Goal: Task Accomplishment & Management: Manage account settings

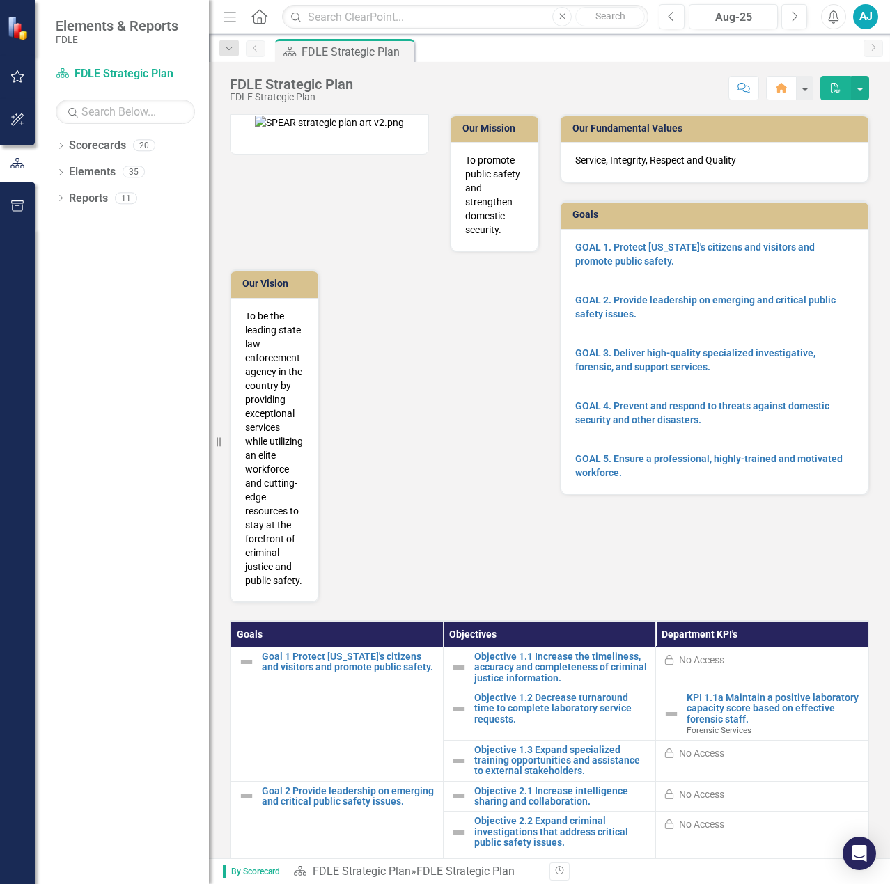
click at [695, 397] on div "Our Mission To promote public safety and strengthen domestic security. Our Visi…" at bounding box center [549, 350] width 660 height 506
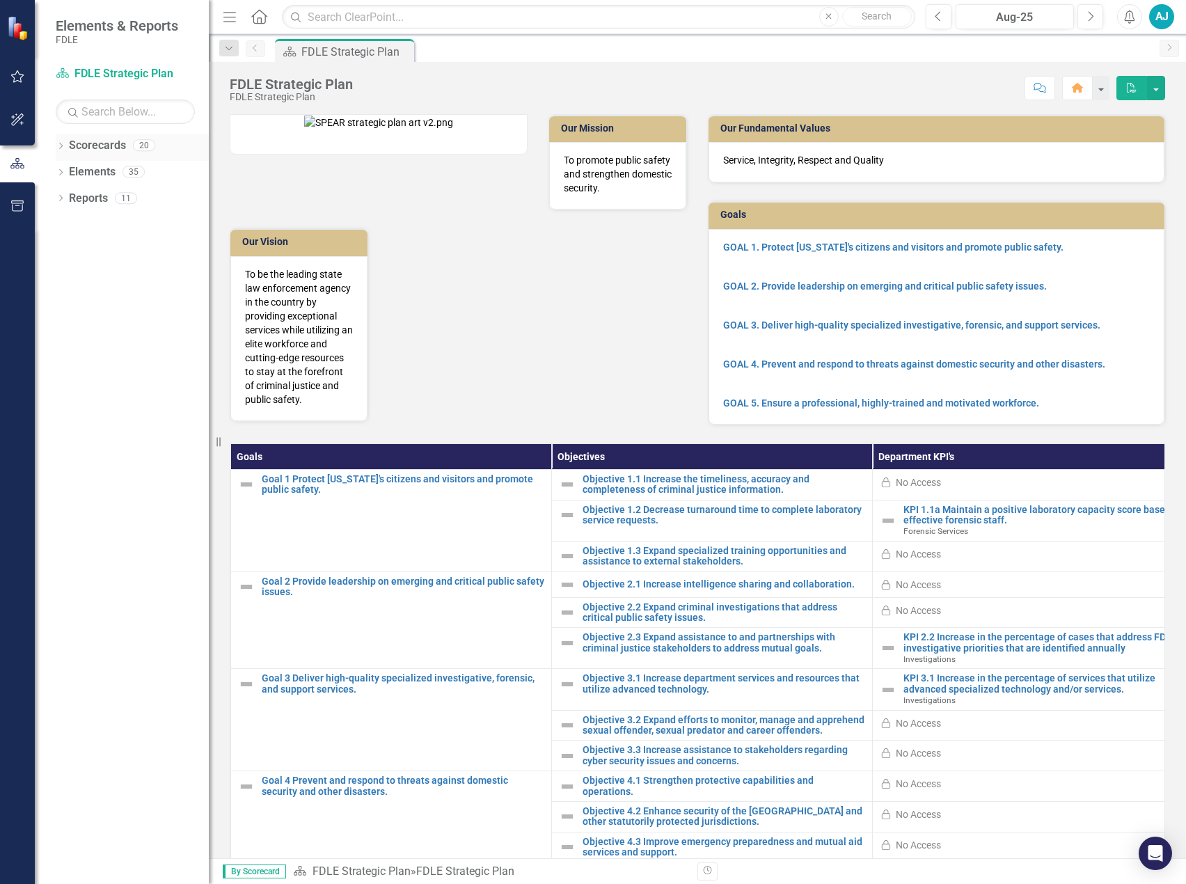
click at [63, 150] on div "Dropdown" at bounding box center [61, 147] width 10 height 12
click at [63, 221] on icon "Dropdown" at bounding box center [68, 224] width 10 height 8
click at [87, 247] on icon "Dropdown" at bounding box center [82, 250] width 10 height 8
click at [96, 298] on div "Dropdown" at bounding box center [95, 304] width 10 height 12
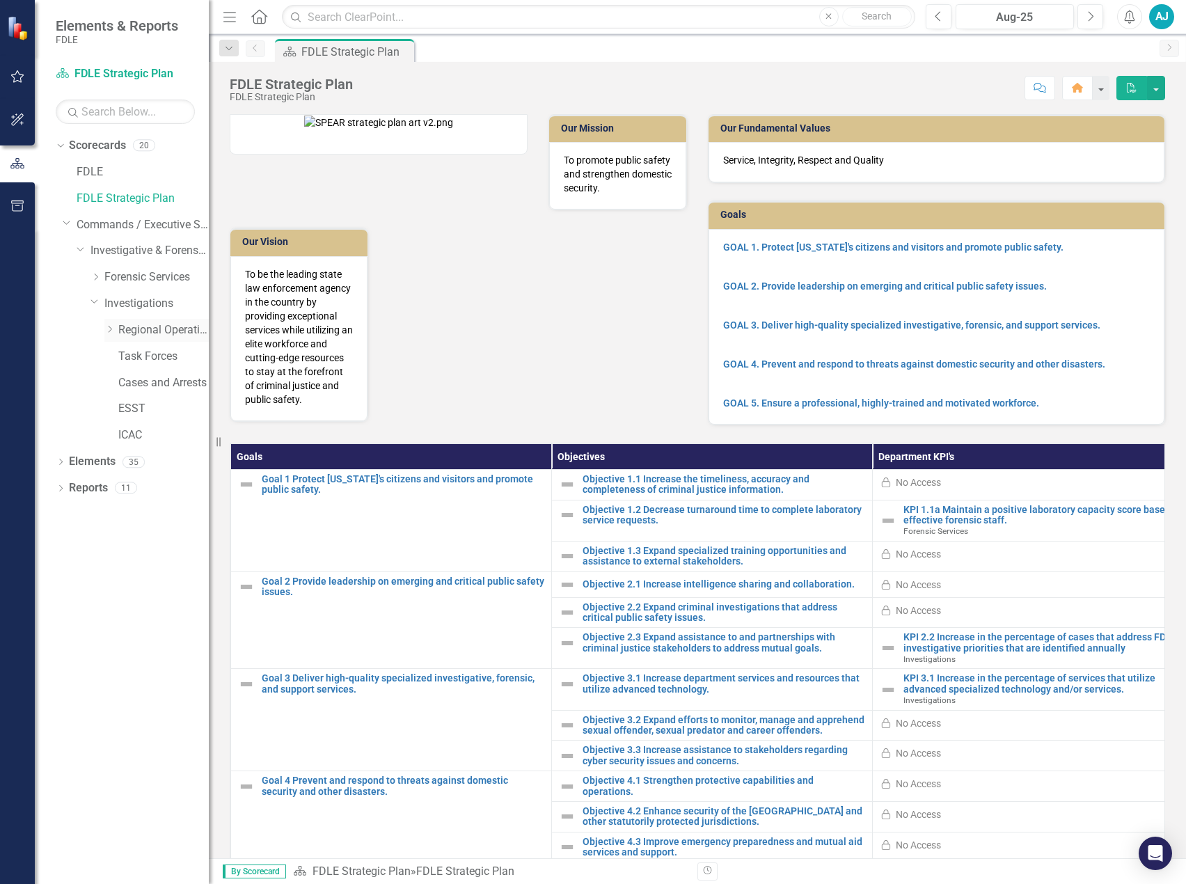
click at [109, 330] on icon "Dropdown" at bounding box center [109, 329] width 10 height 8
click at [161, 397] on link "OROC" at bounding box center [170, 435] width 77 height 16
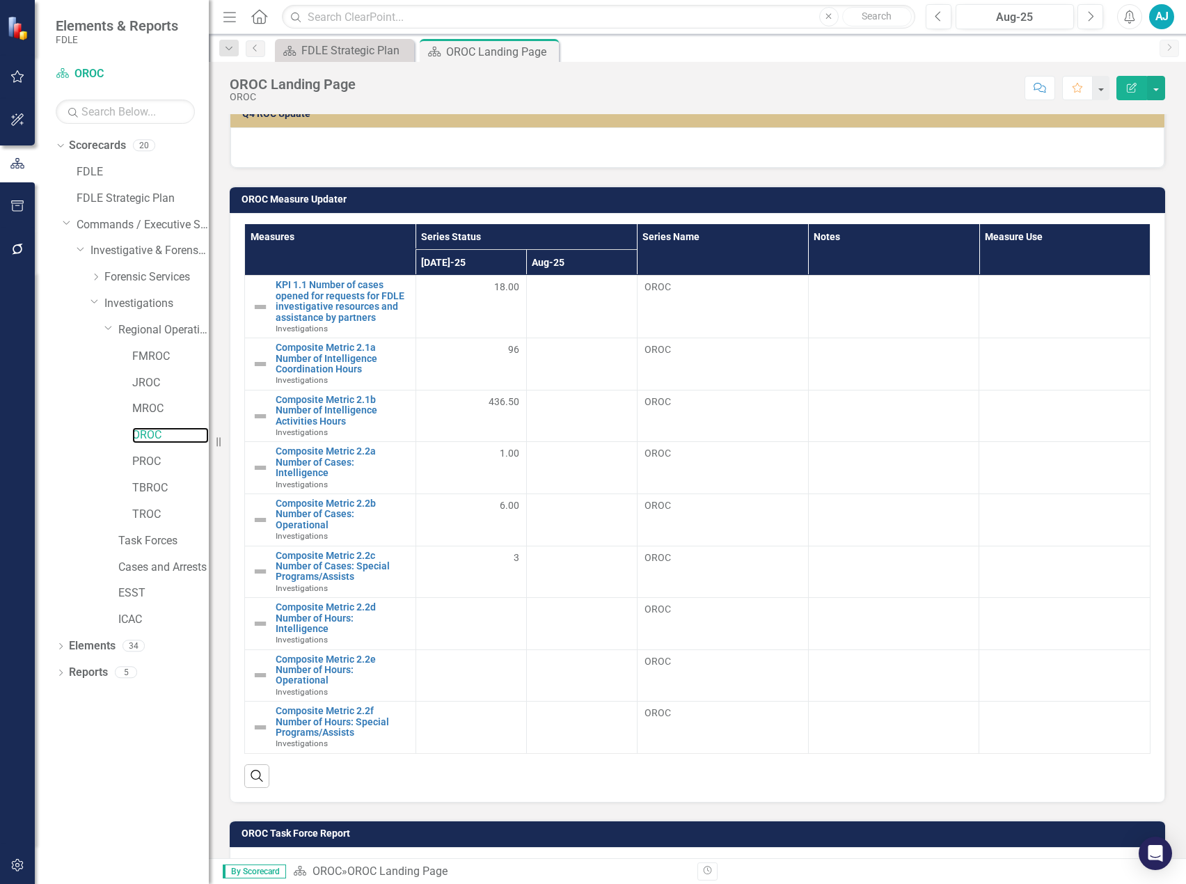
scroll to position [447, 0]
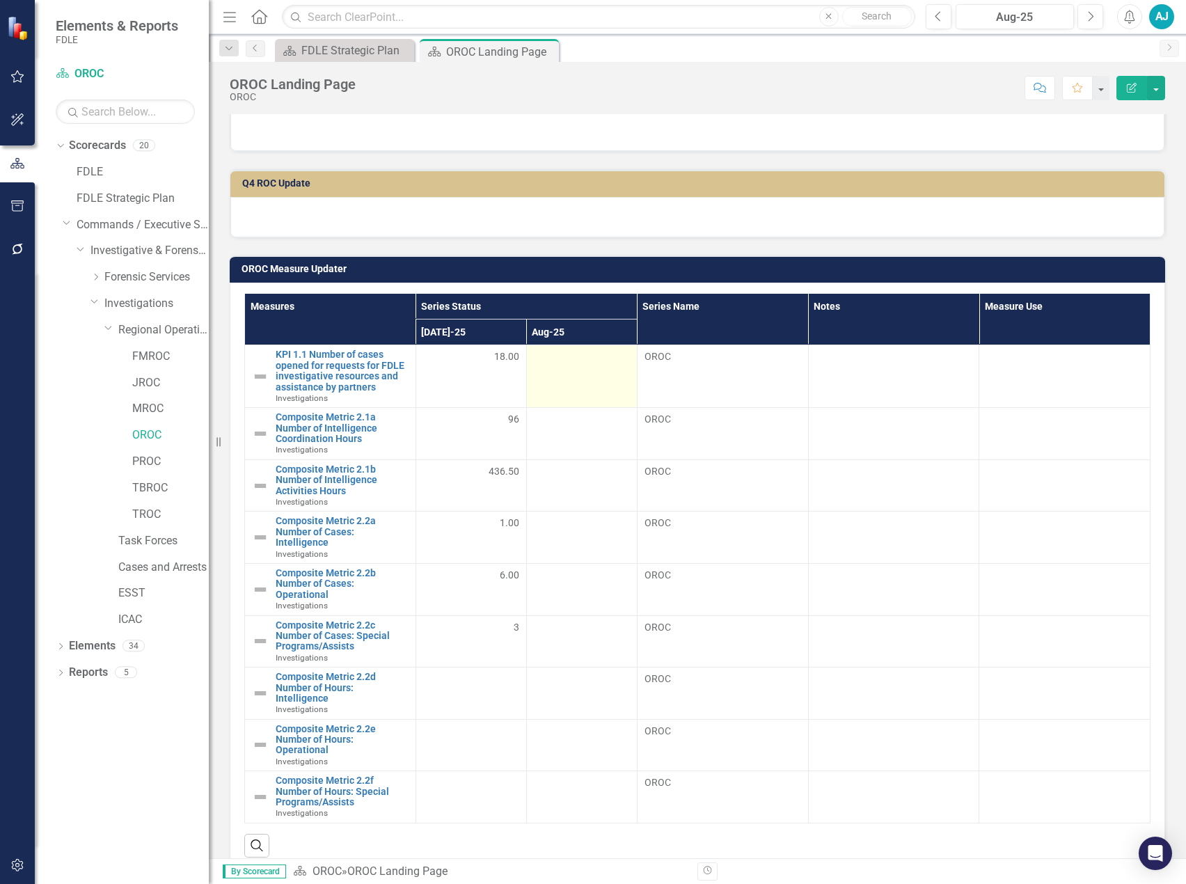
click at [572, 361] on div at bounding box center [582, 357] width 96 height 17
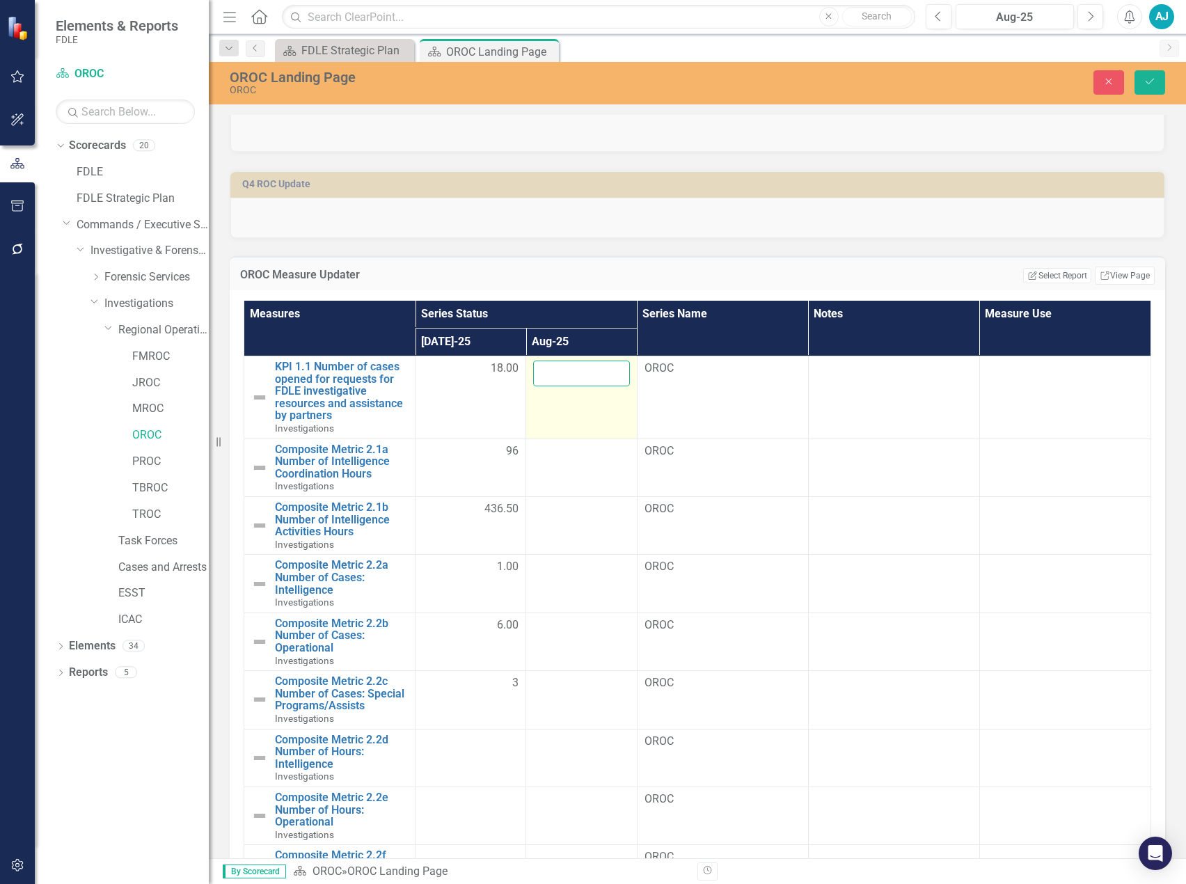
click at [563, 368] on input "number" at bounding box center [581, 374] width 96 height 26
type input "18"
click at [888, 83] on icon "Save" at bounding box center [1150, 82] width 13 height 10
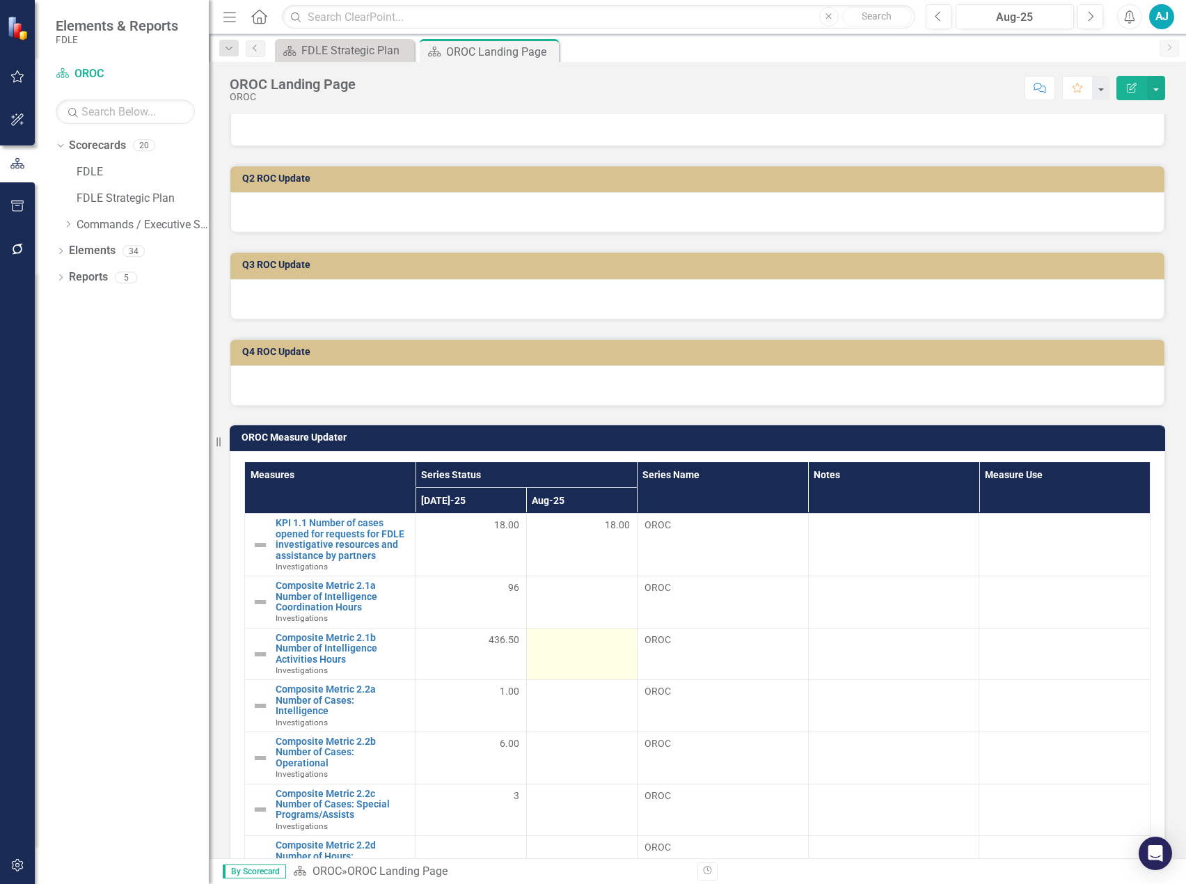
scroll to position [418, 0]
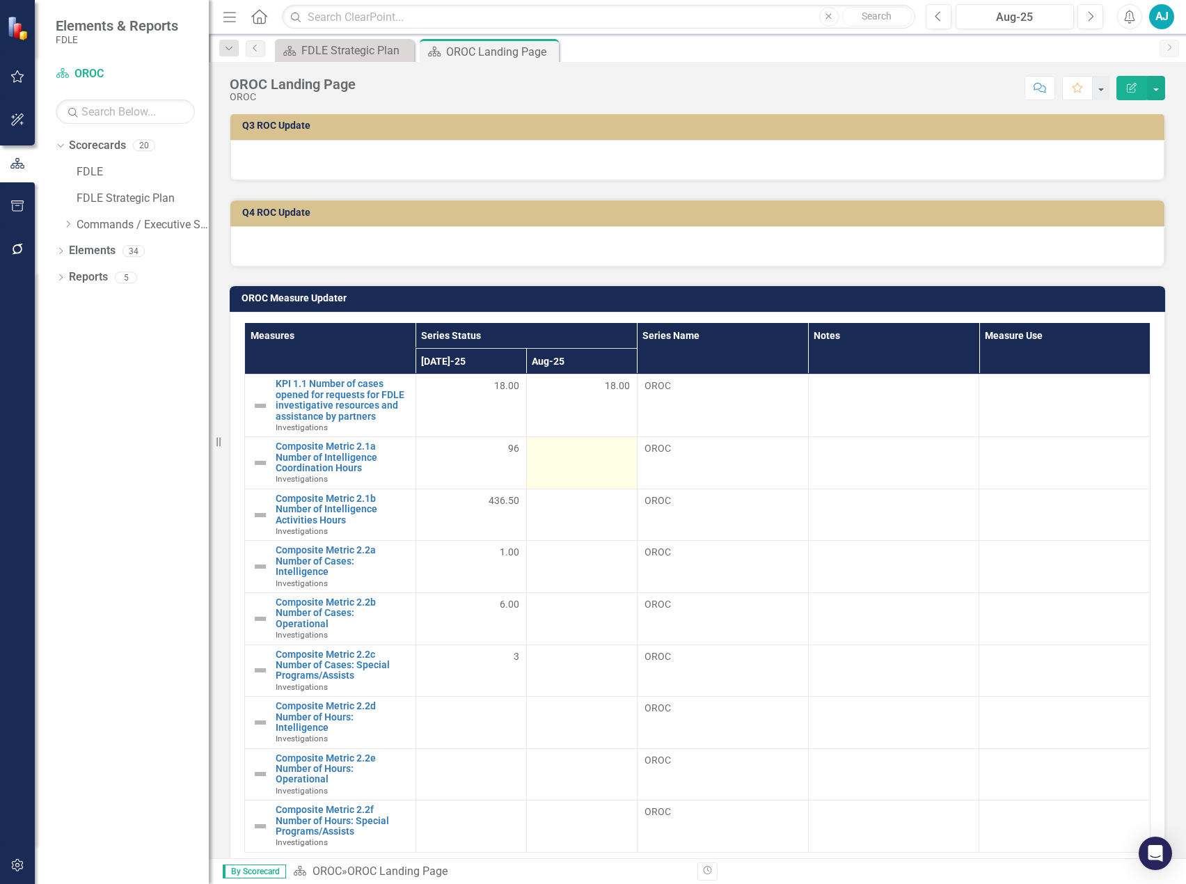
click at [574, 397] on td at bounding box center [581, 463] width 111 height 52
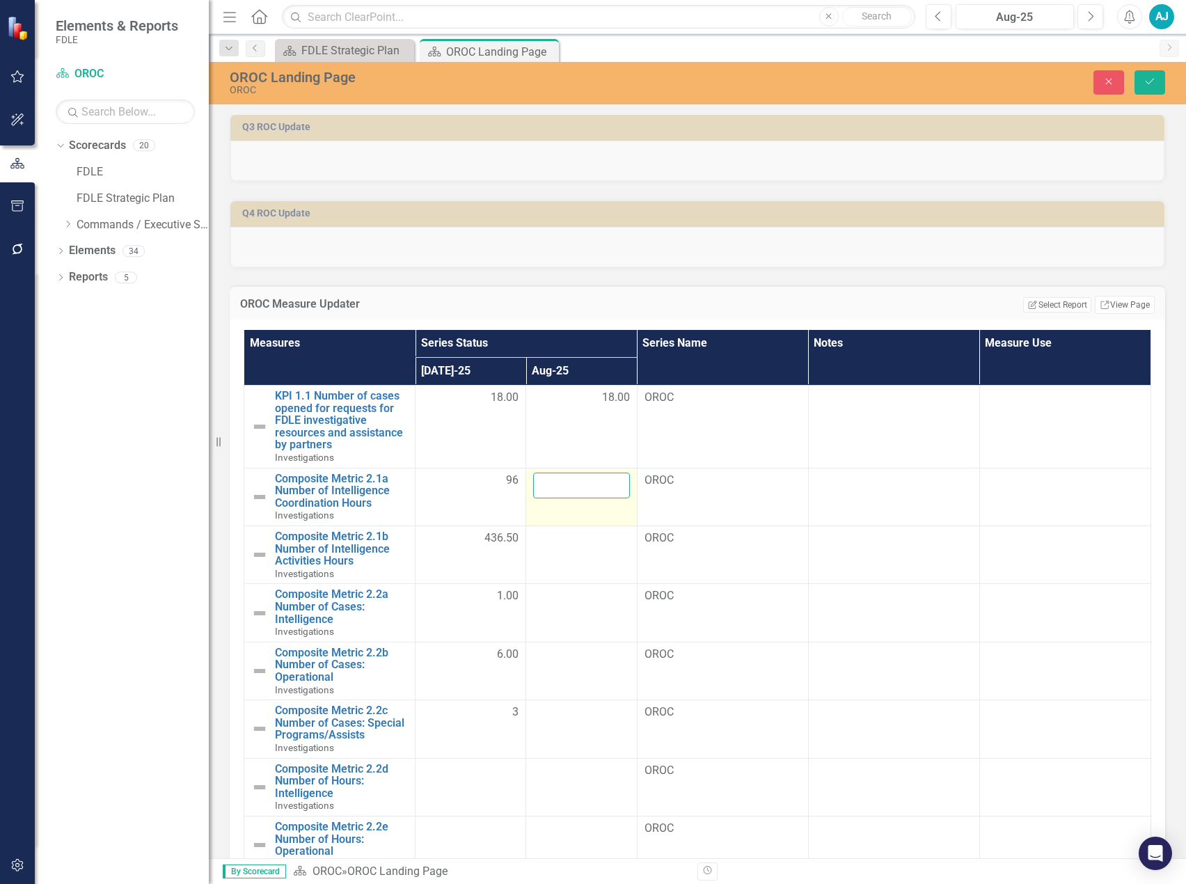
click at [567, 397] on input "number" at bounding box center [581, 486] width 96 height 26
type input "189"
click at [568, 397] on div at bounding box center [581, 538] width 96 height 17
click at [568, 397] on input "number" at bounding box center [581, 543] width 96 height 26
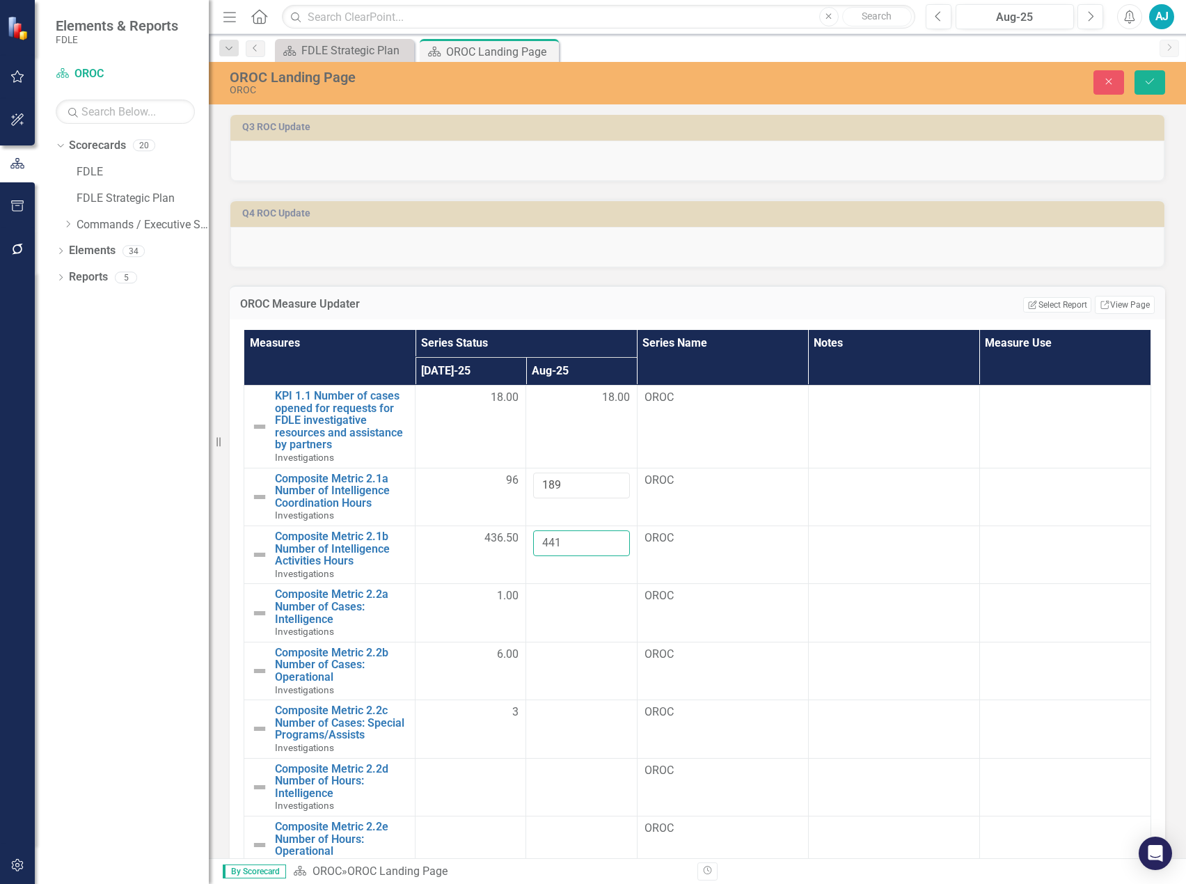
type input "441"
click at [294, 269] on div "OROC Measure Updater Edit Report Select Report Link View Page Measures Series S…" at bounding box center [697, 624] width 956 height 713
click at [888, 84] on icon "Save" at bounding box center [1150, 82] width 13 height 10
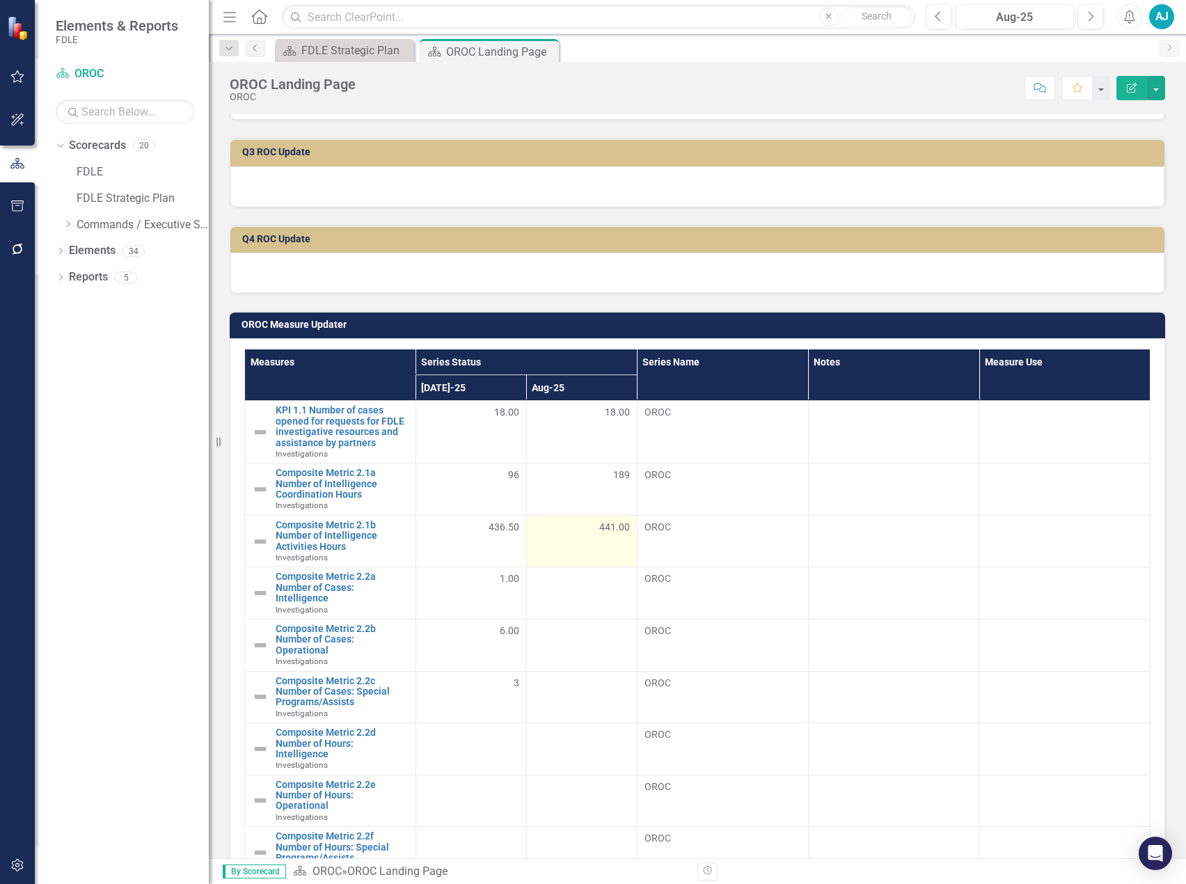
scroll to position [487, 0]
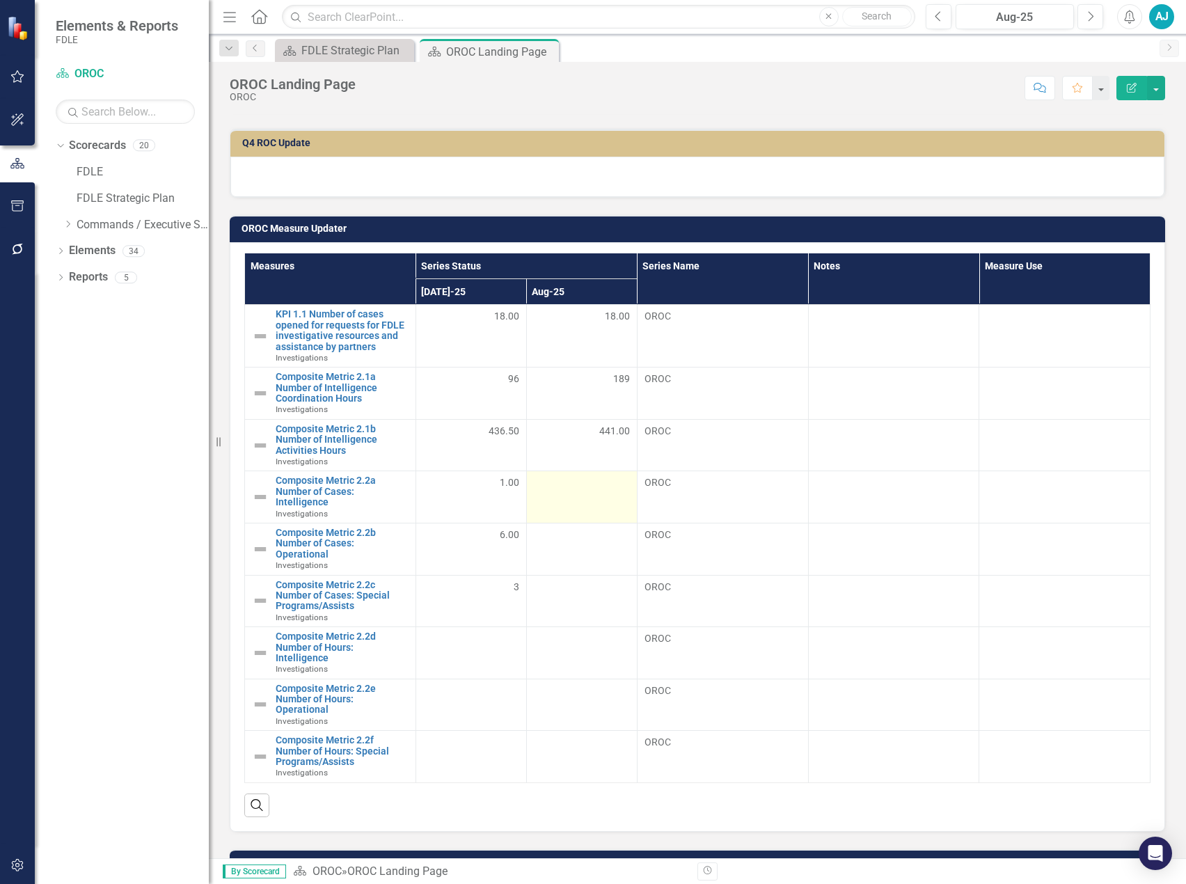
click at [576, 397] on div at bounding box center [582, 483] width 96 height 17
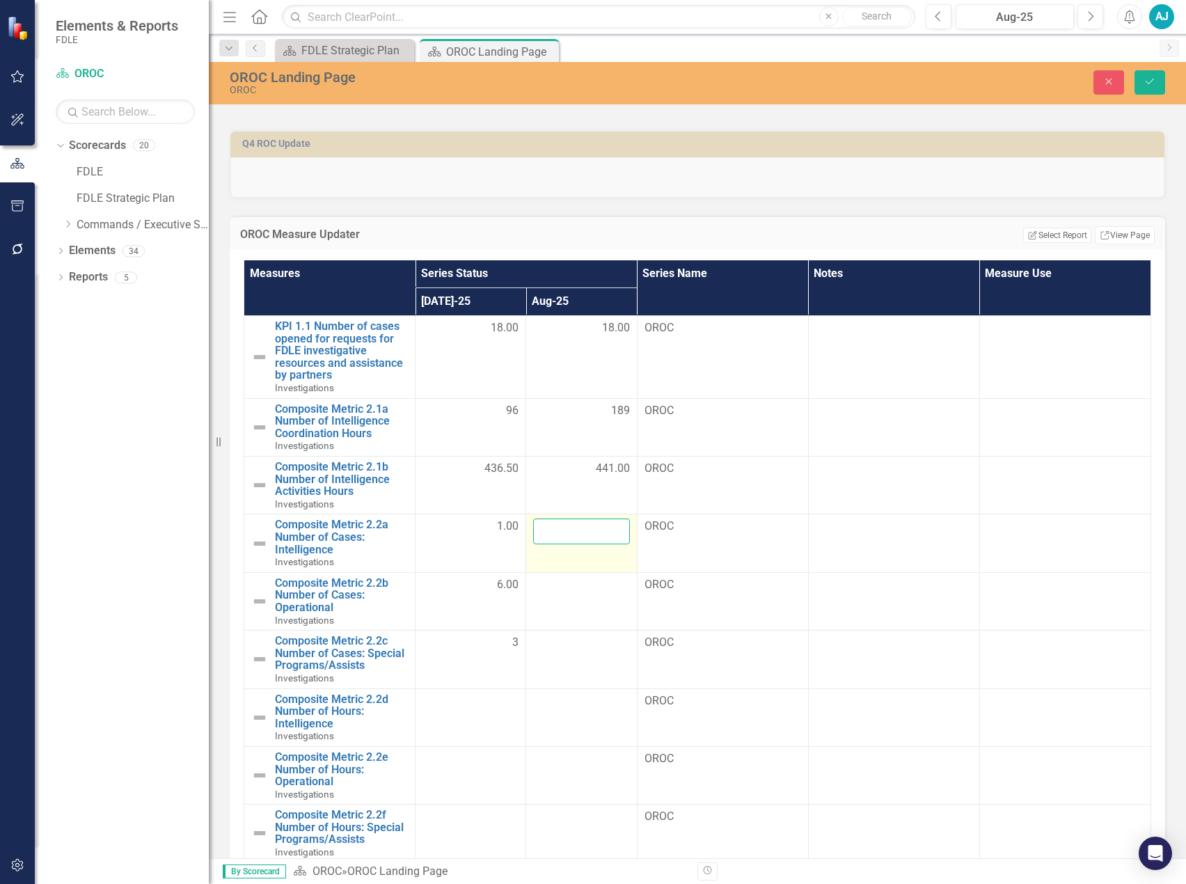
click at [567, 397] on input "number" at bounding box center [581, 532] width 96 height 26
type input "1"
click at [570, 397] on div at bounding box center [581, 585] width 96 height 17
click at [570, 397] on input "number" at bounding box center [581, 590] width 96 height 26
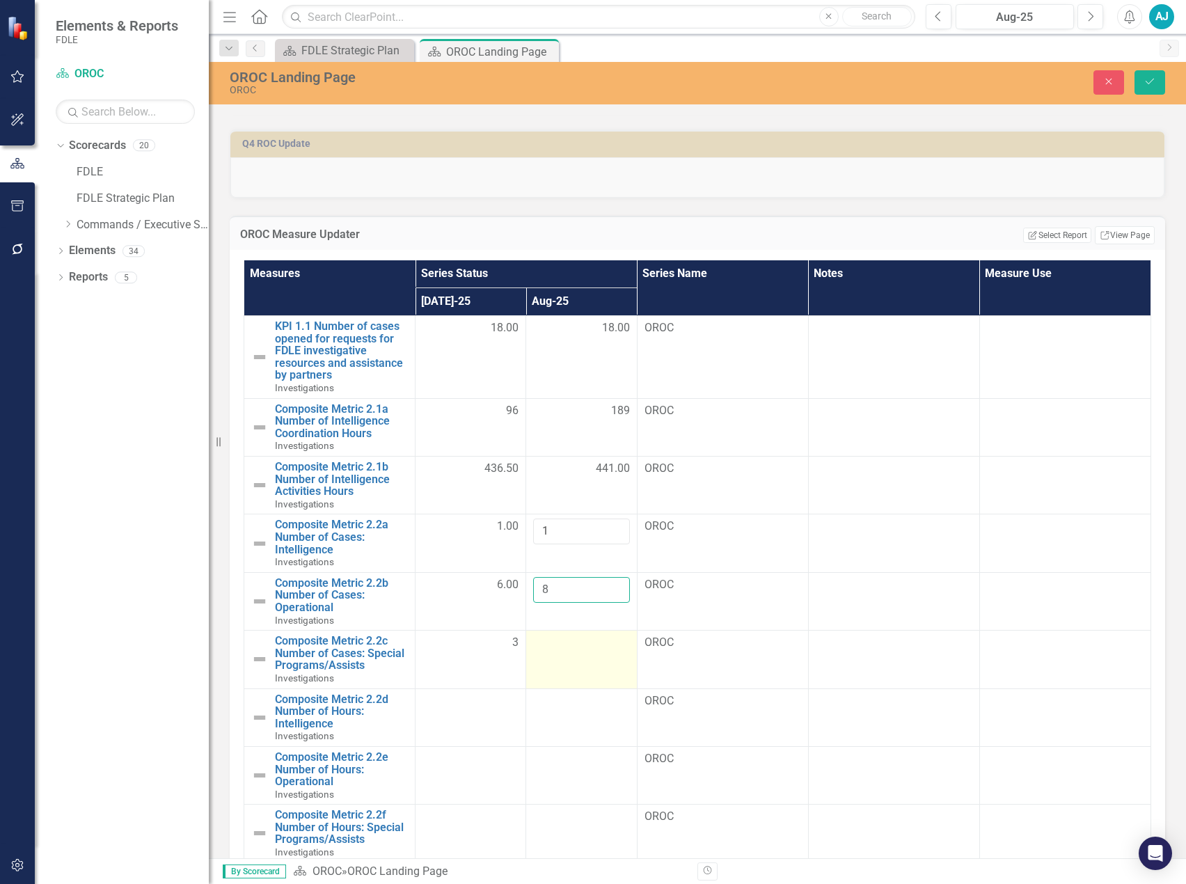
type input "8"
click at [556, 397] on div at bounding box center [581, 643] width 96 height 17
click at [556, 397] on input "number" at bounding box center [581, 648] width 96 height 26
type input "1"
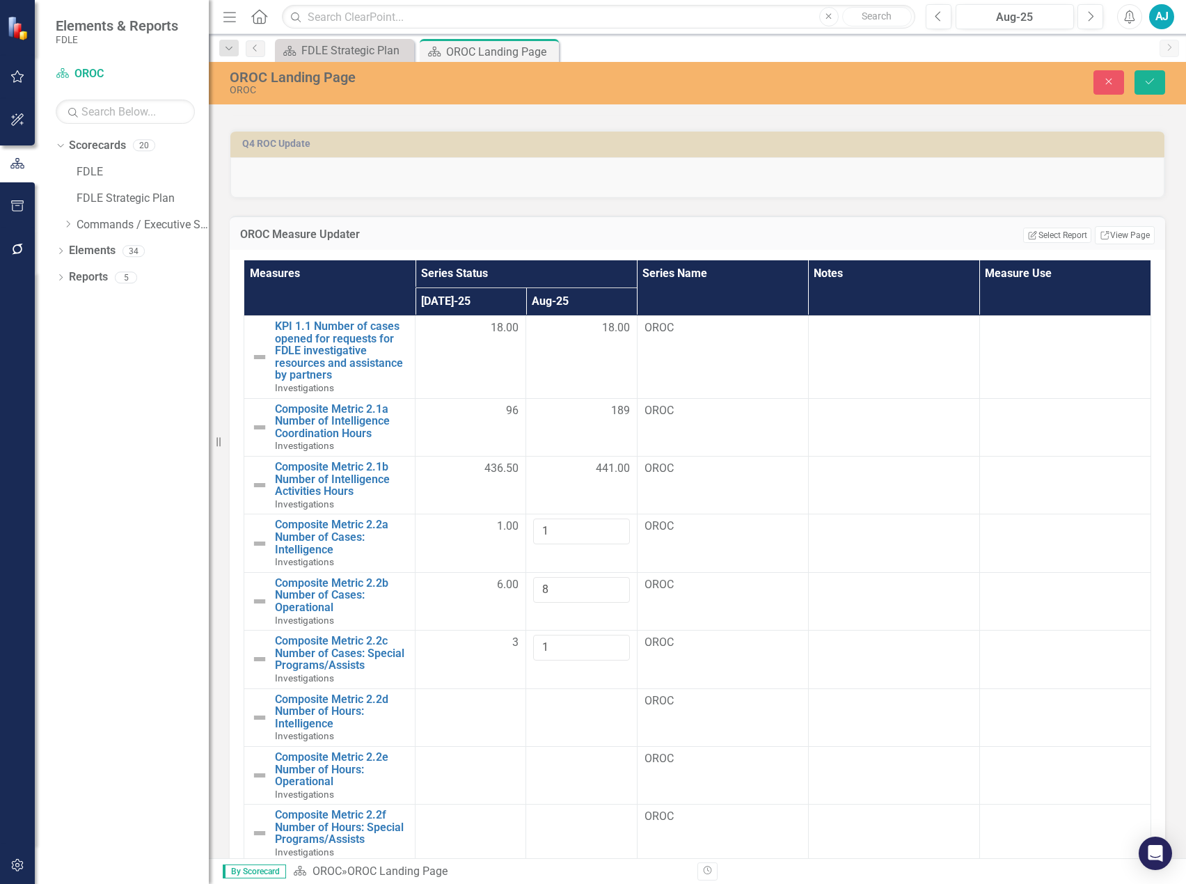
click at [403, 223] on div "OROC Measure Updater Edit Report Select Report Link View Page" at bounding box center [698, 233] width 936 height 34
click at [888, 84] on icon "Save" at bounding box center [1150, 82] width 13 height 10
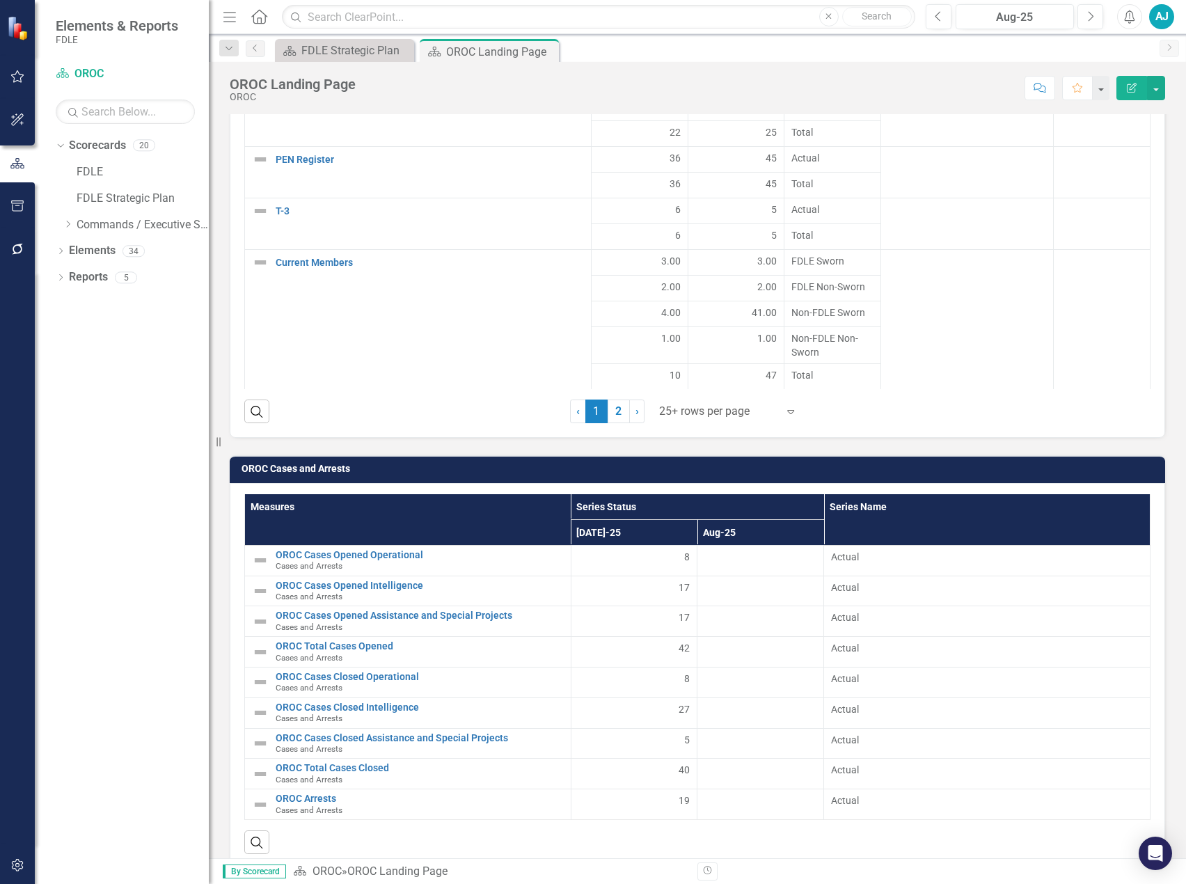
scroll to position [3237, 0]
click at [747, 397] on div at bounding box center [760, 558] width 112 height 17
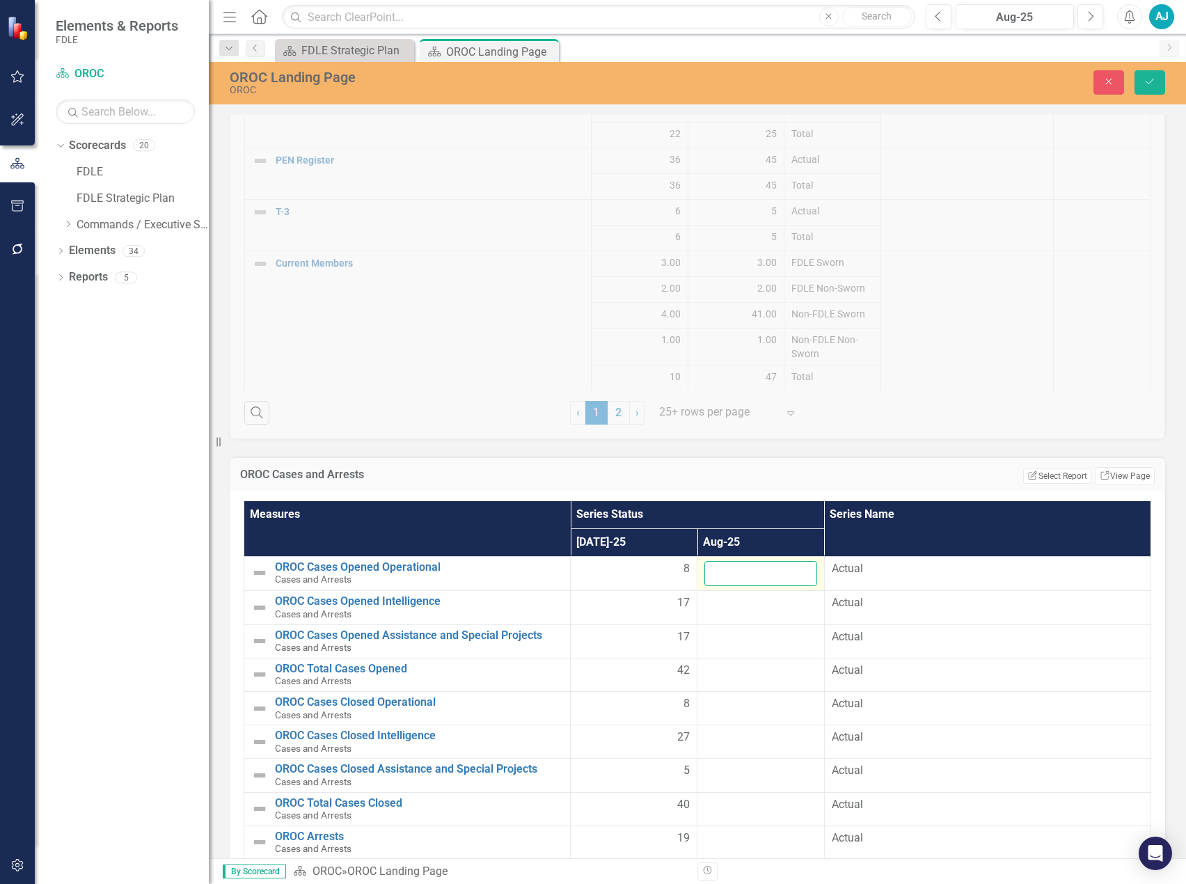
click at [766, 397] on input "number" at bounding box center [760, 574] width 112 height 26
type input "10"
click at [767, 397] on div at bounding box center [760, 603] width 112 height 17
click at [771, 397] on input "number" at bounding box center [760, 608] width 112 height 26
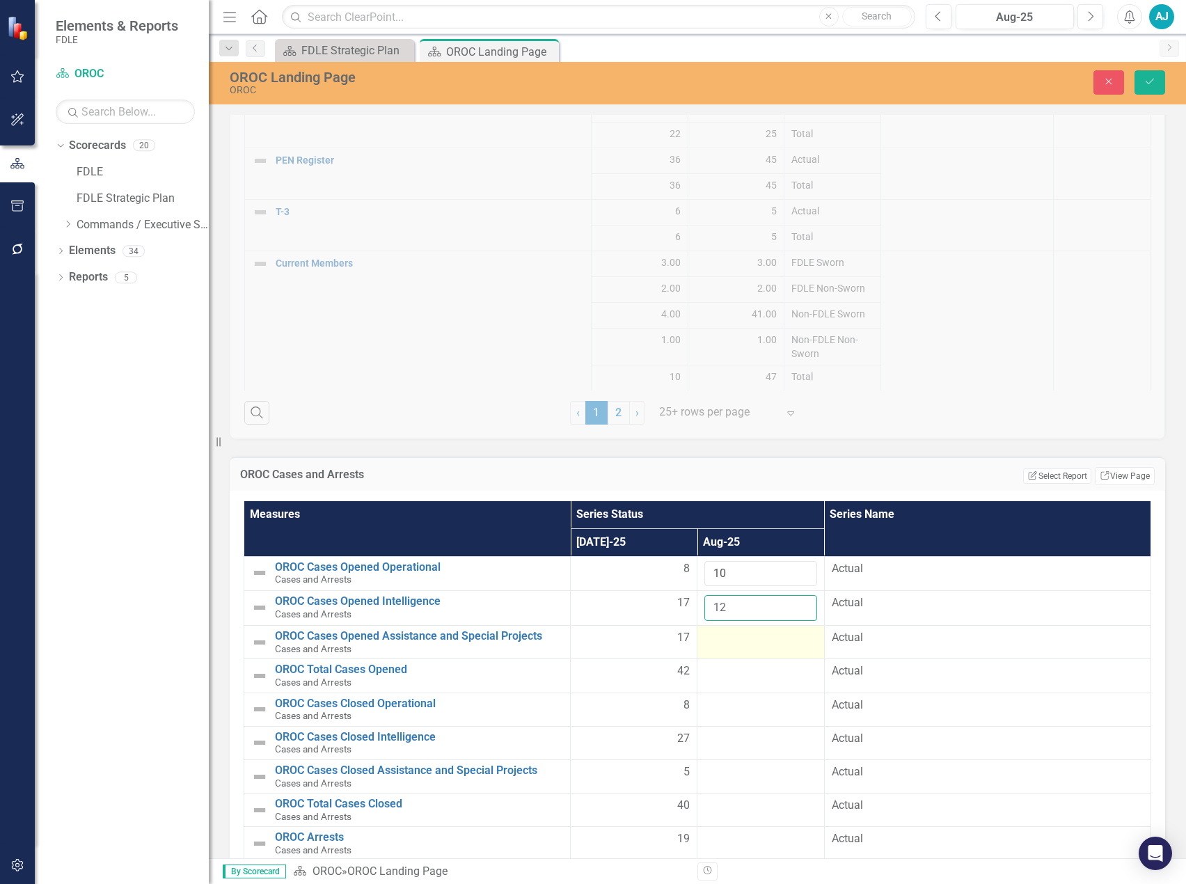
type input "12"
click at [753, 397] on div at bounding box center [760, 638] width 112 height 17
click at [753, 397] on input "number" at bounding box center [760, 643] width 112 height 26
type input "9"
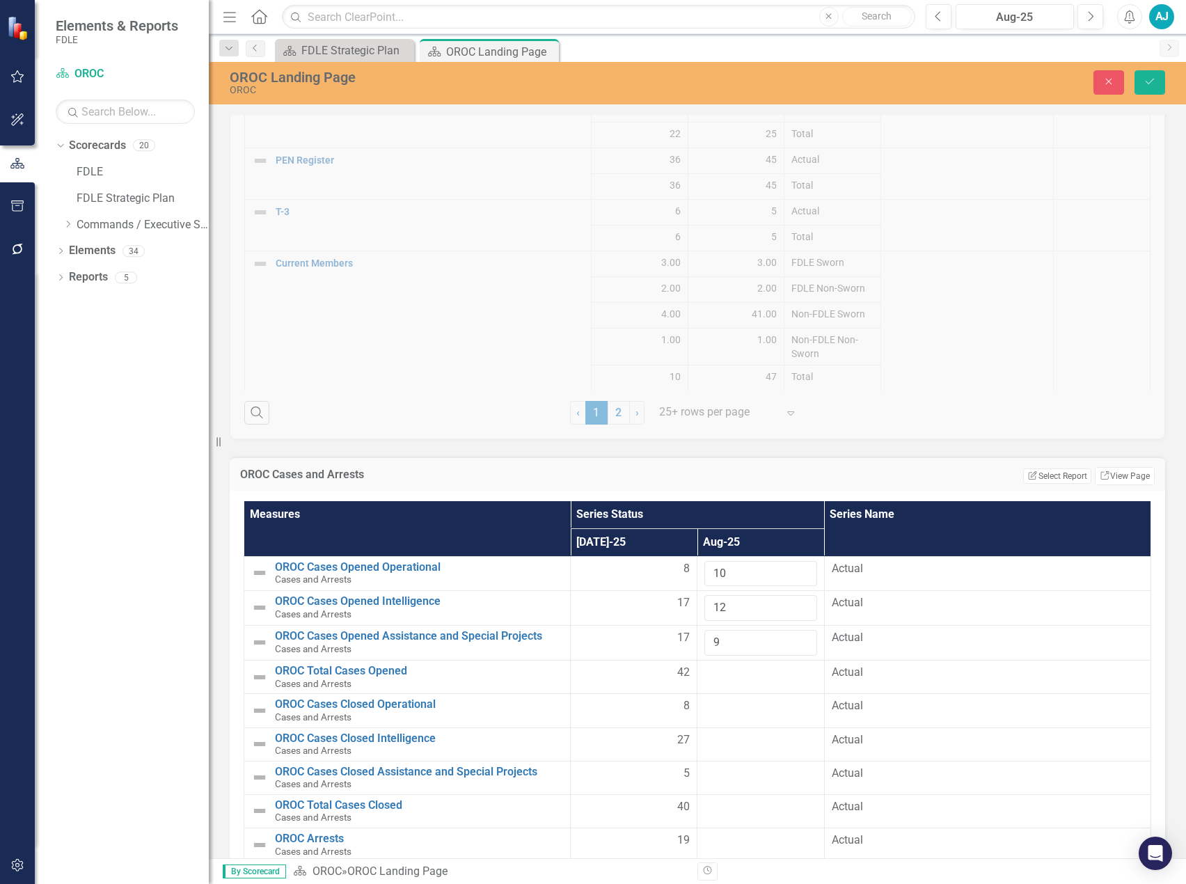
click at [761, 397] on div at bounding box center [760, 673] width 112 height 17
click at [888, 87] on button "Save" at bounding box center [1150, 82] width 31 height 24
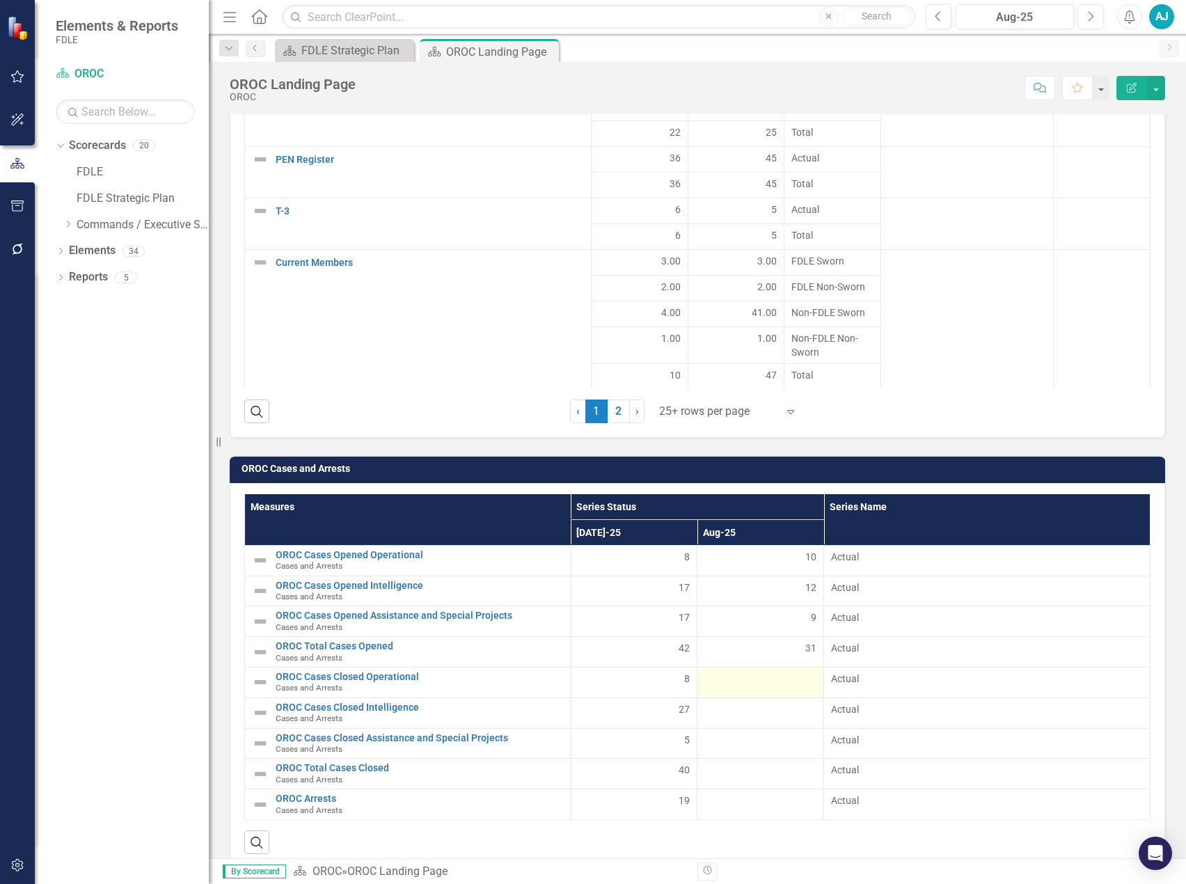
click at [769, 397] on div at bounding box center [760, 680] width 112 height 17
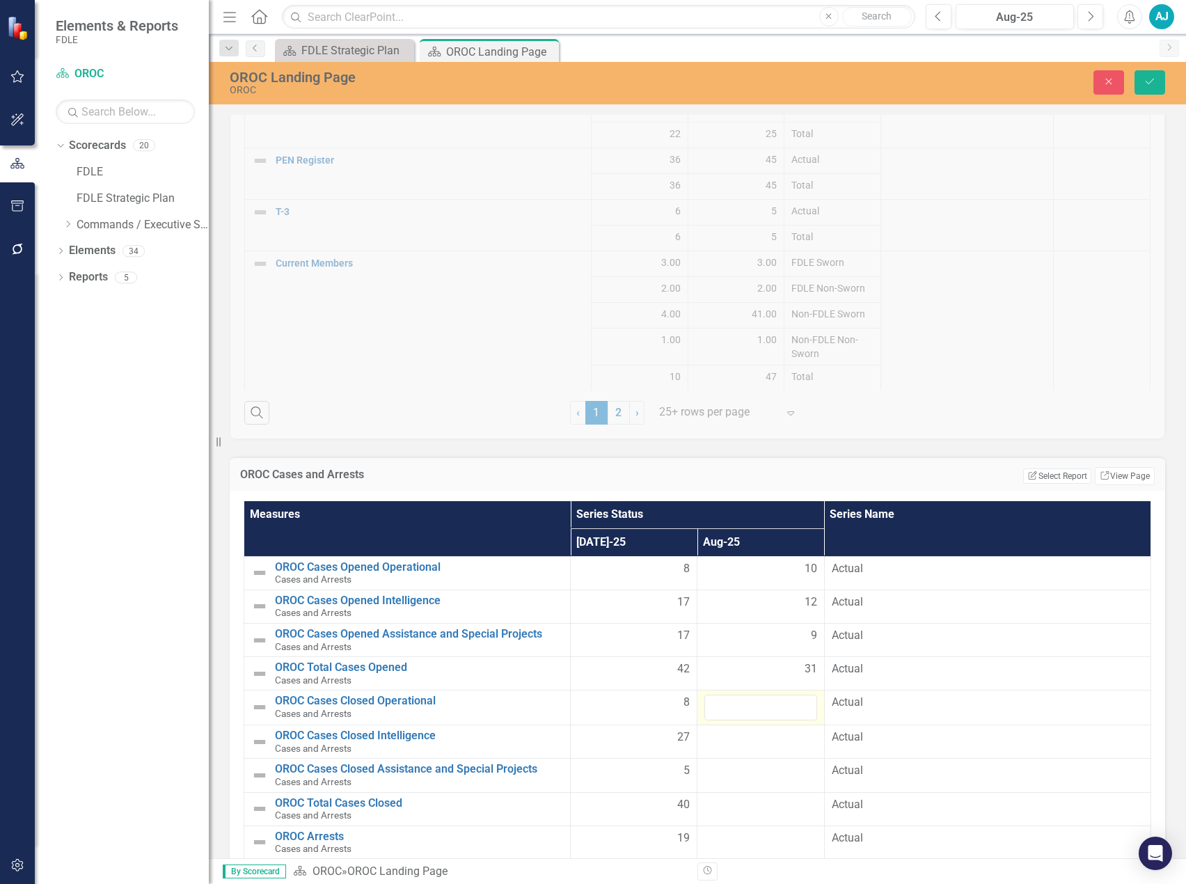
scroll to position [3276, 0]
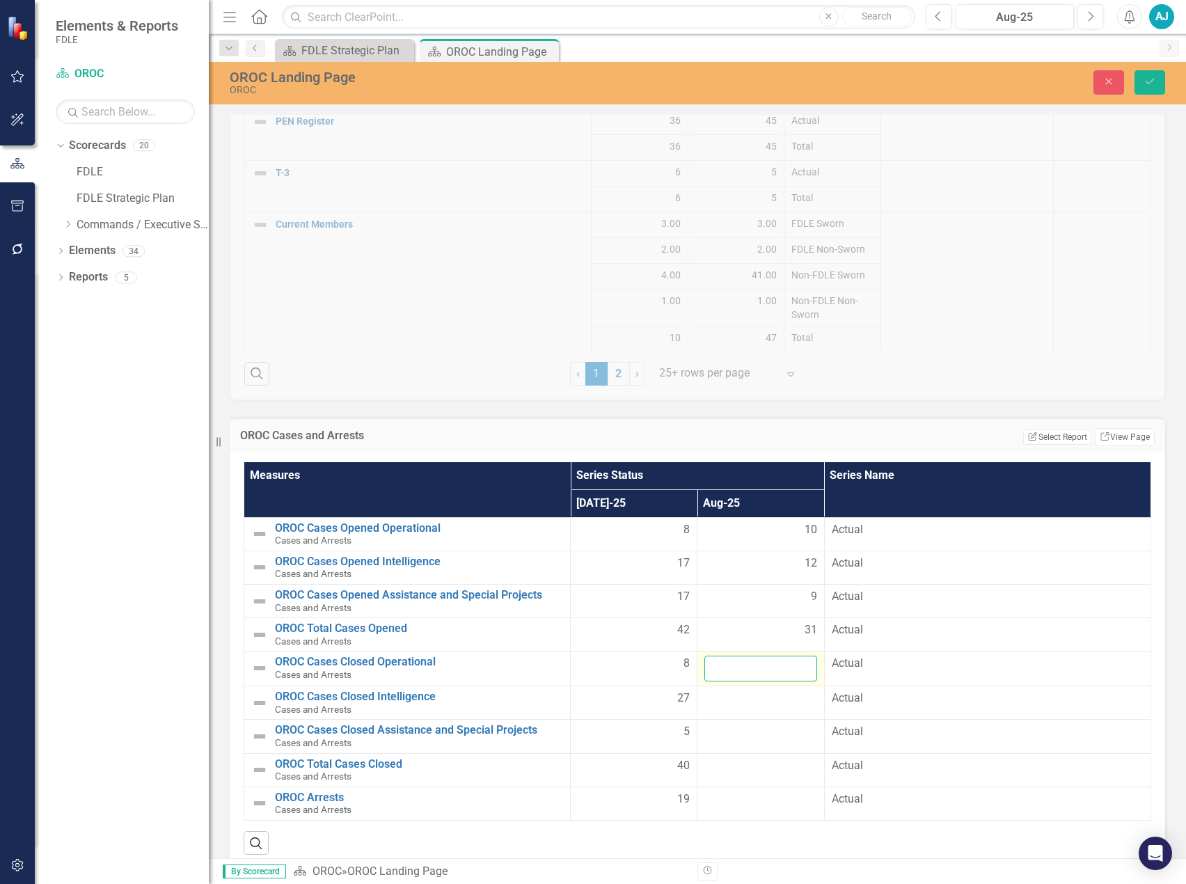
click at [743, 397] on input "number" at bounding box center [760, 669] width 112 height 26
type input "9"
click at [743, 397] on div at bounding box center [760, 699] width 112 height 17
click at [763, 397] on input "number" at bounding box center [760, 704] width 112 height 26
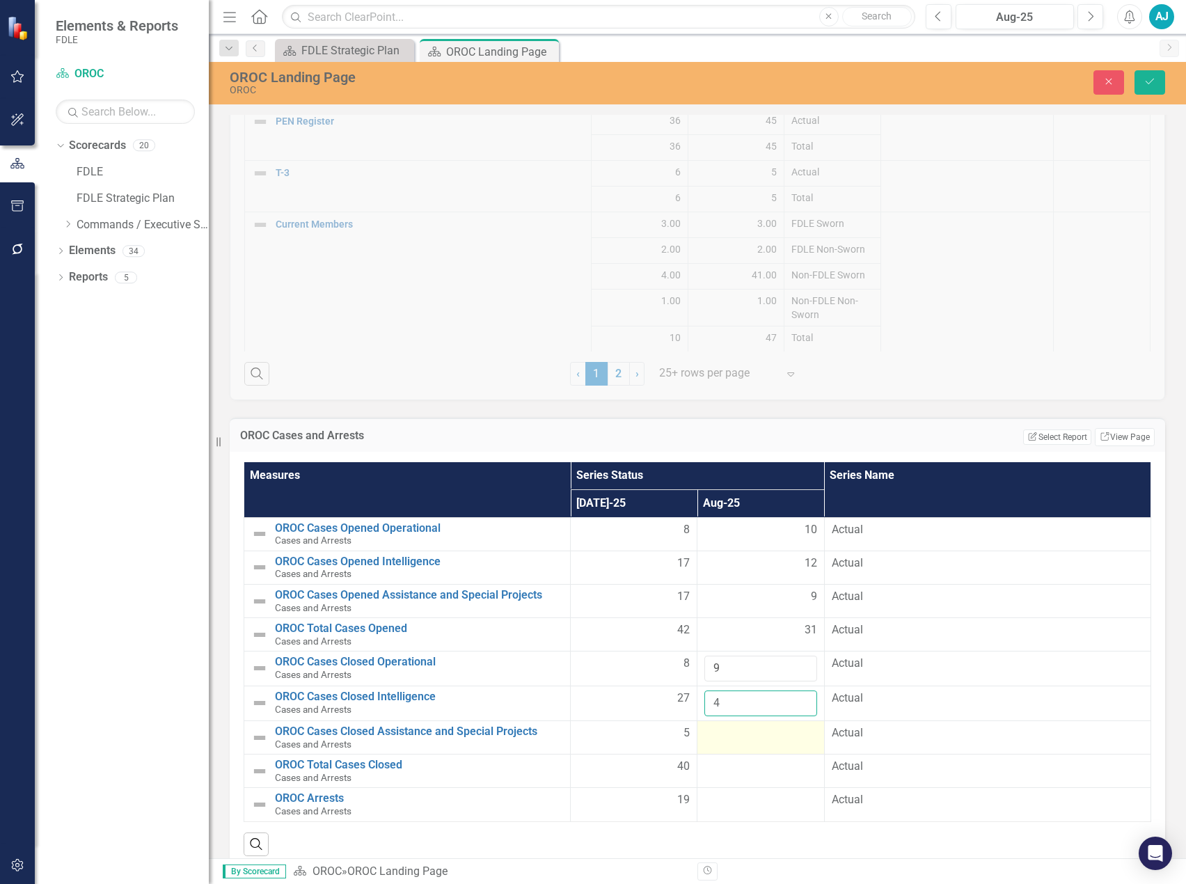
type input "4"
click at [759, 397] on div at bounding box center [760, 733] width 112 height 17
click at [758, 397] on input "number" at bounding box center [760, 738] width 112 height 26
type input "23"
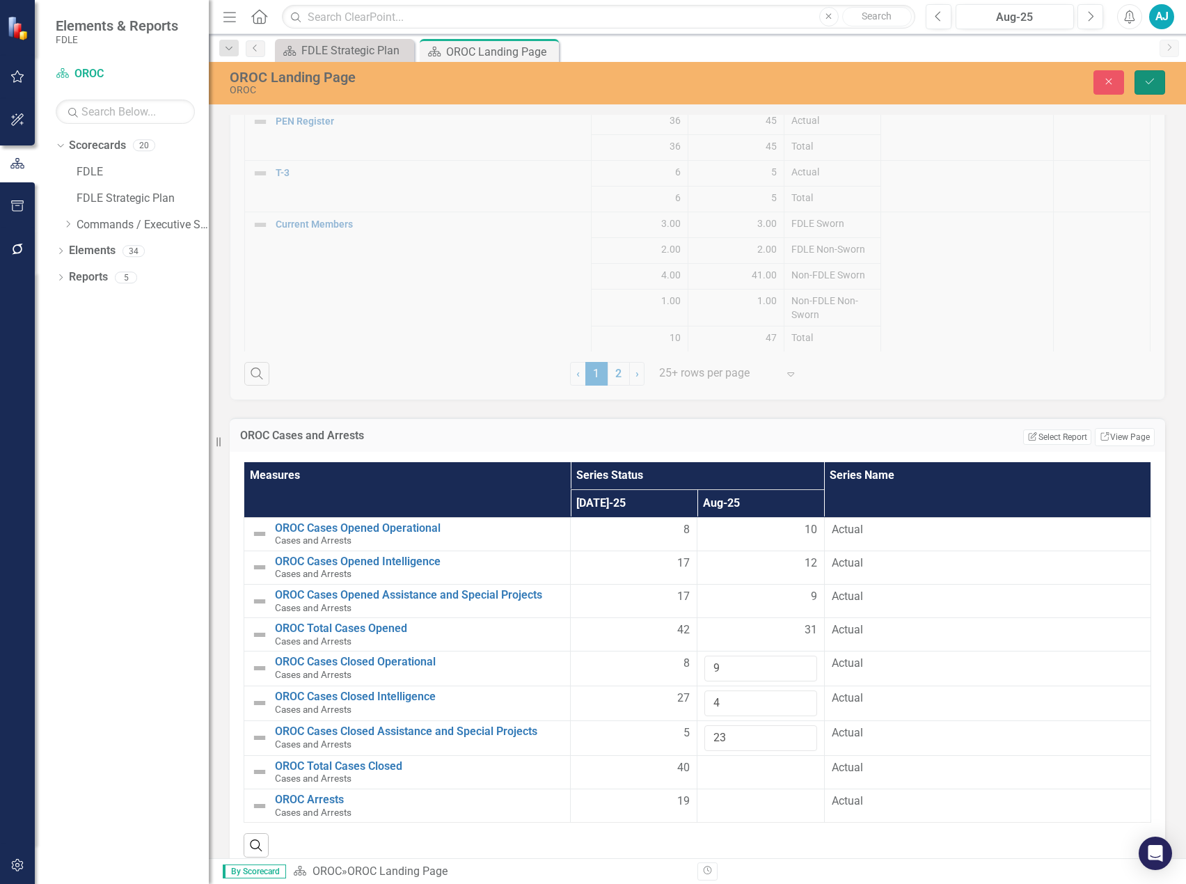
click at [888, 79] on icon "Save" at bounding box center [1150, 82] width 13 height 10
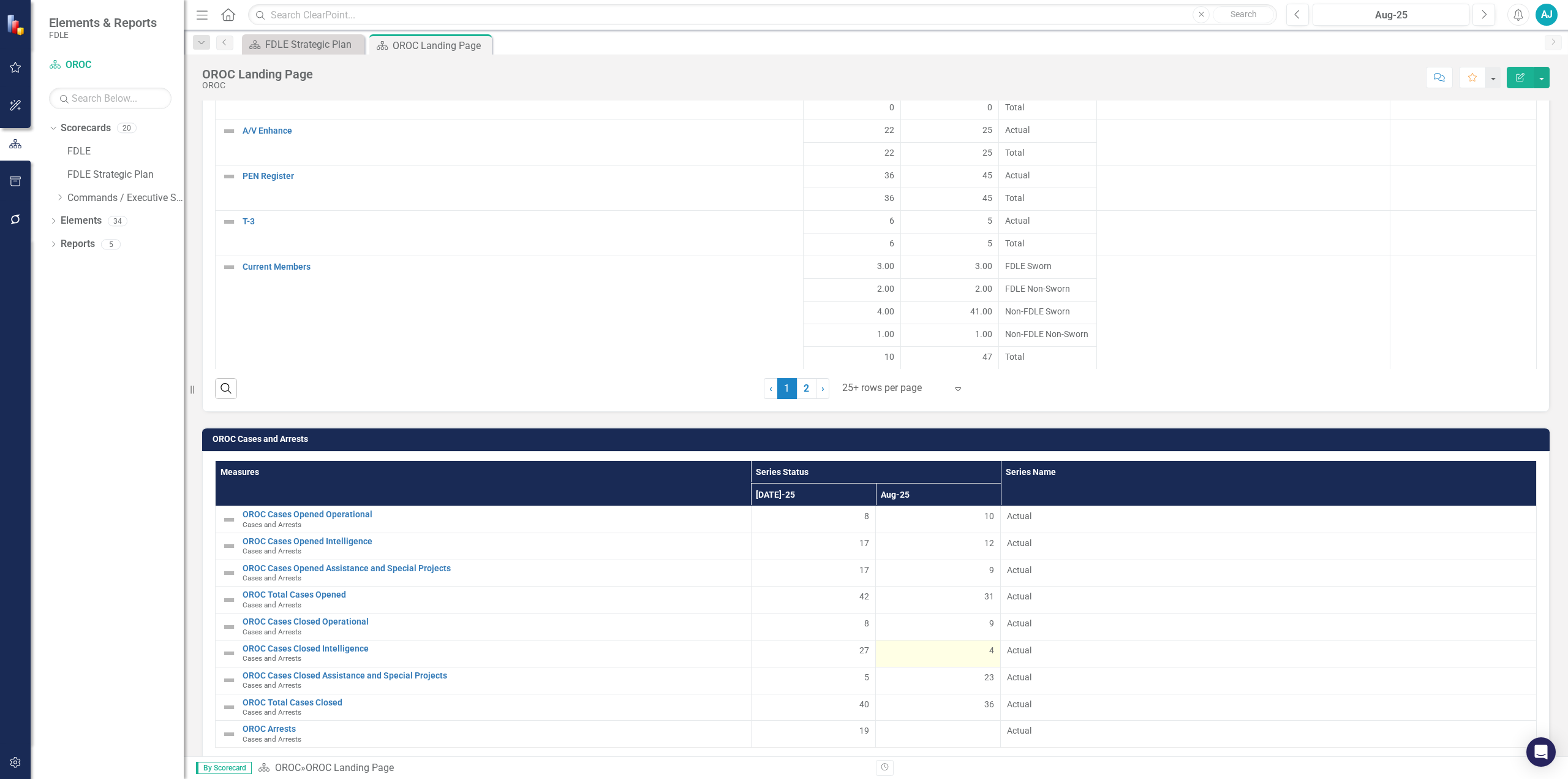
scroll to position [2719, 0]
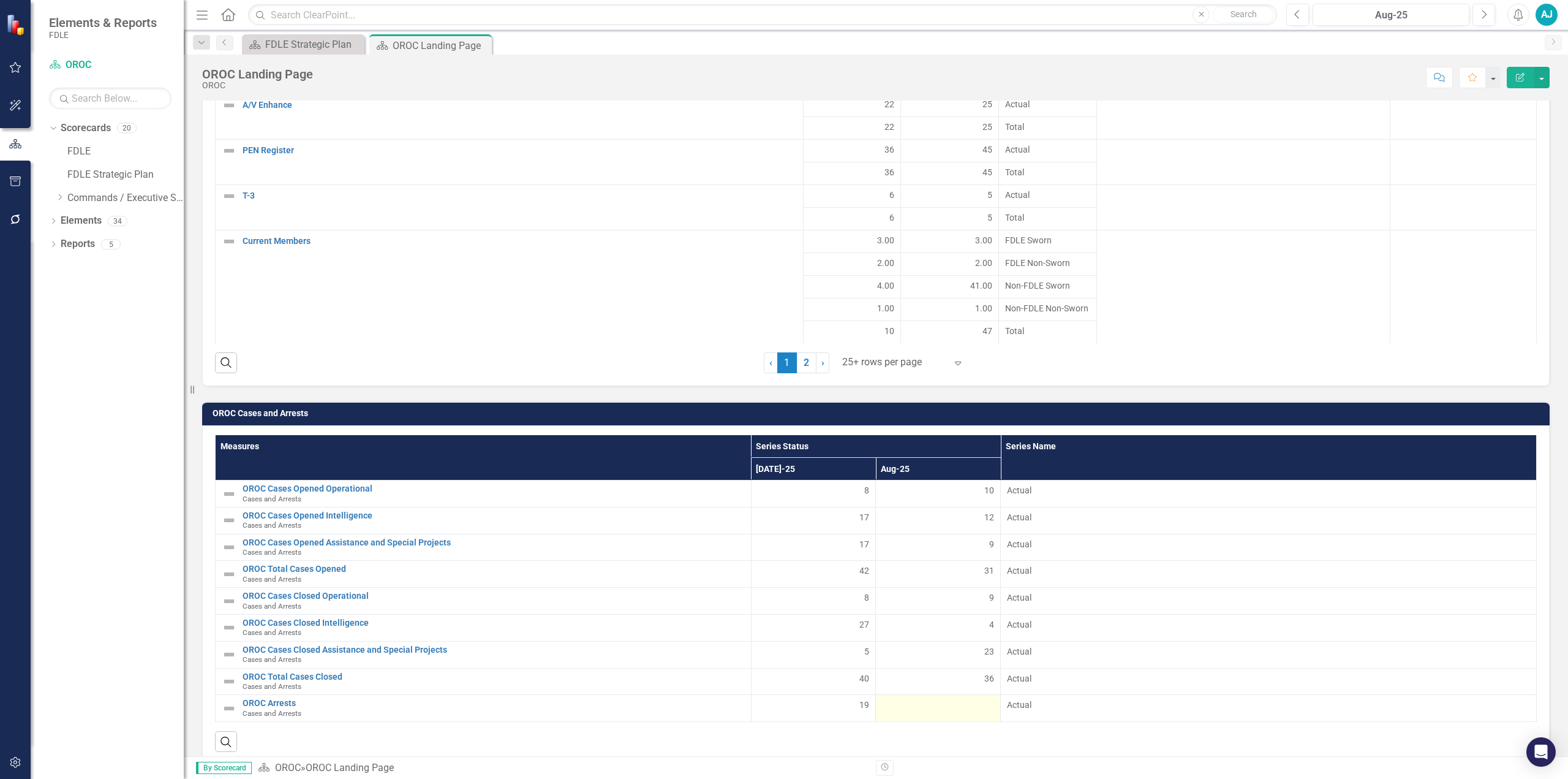
click at [781, 349] on div at bounding box center [937, 706] width 112 height 15
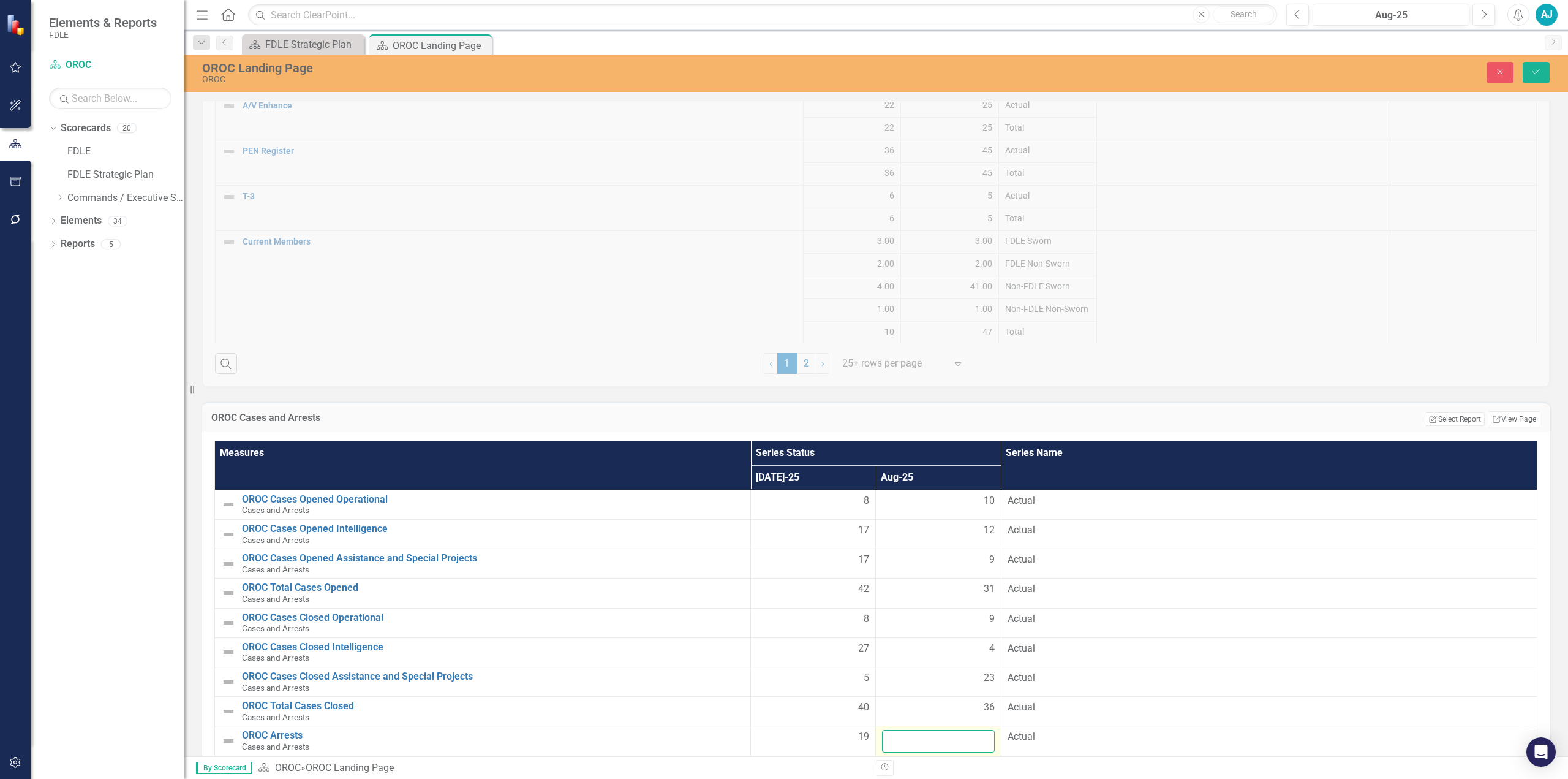
click at [781, 349] on input "number" at bounding box center [937, 741] width 112 height 23
type input "29"
click at [781, 73] on icon "Save" at bounding box center [1536, 72] width 11 height 9
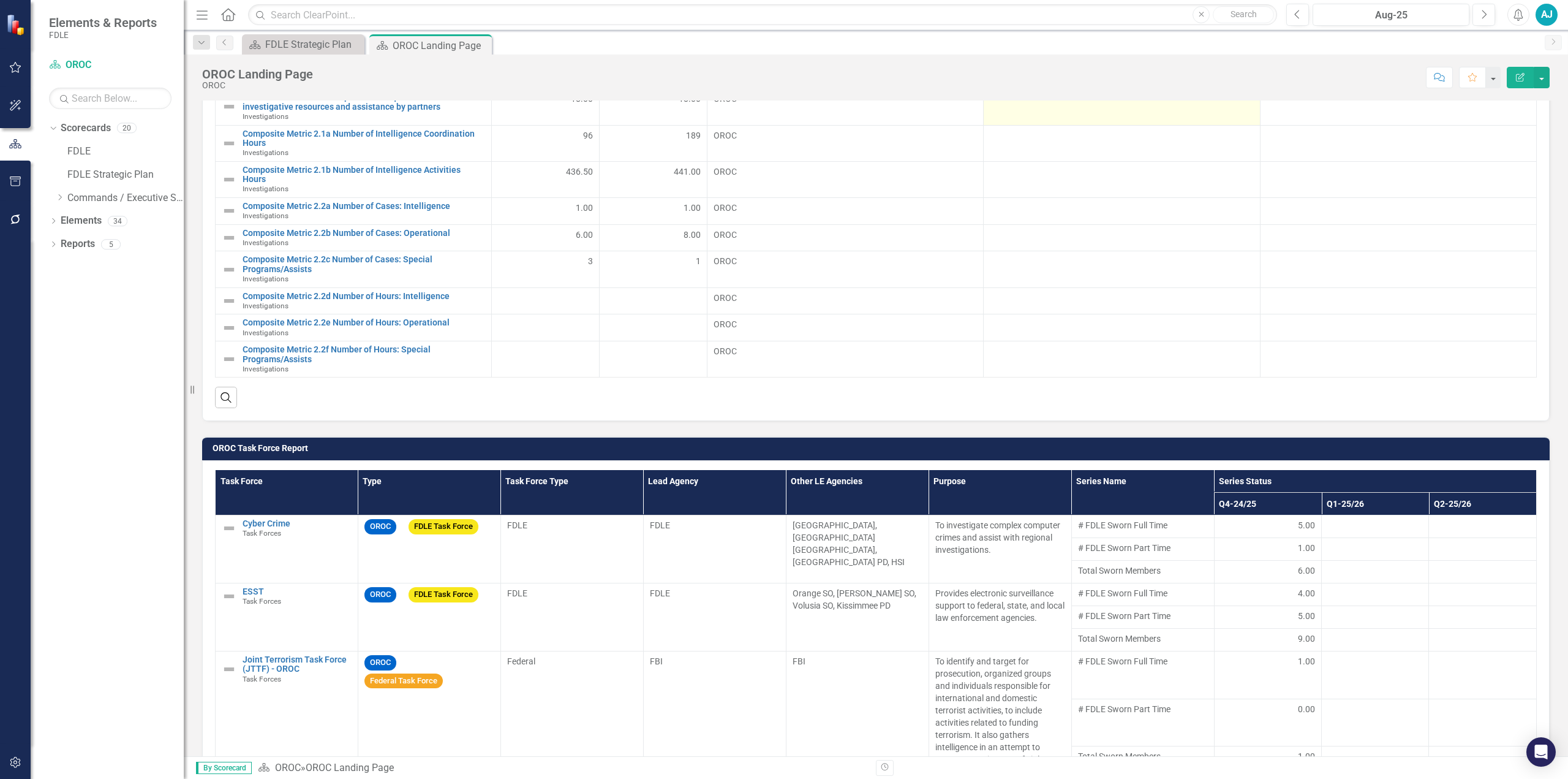
scroll to position [674, 0]
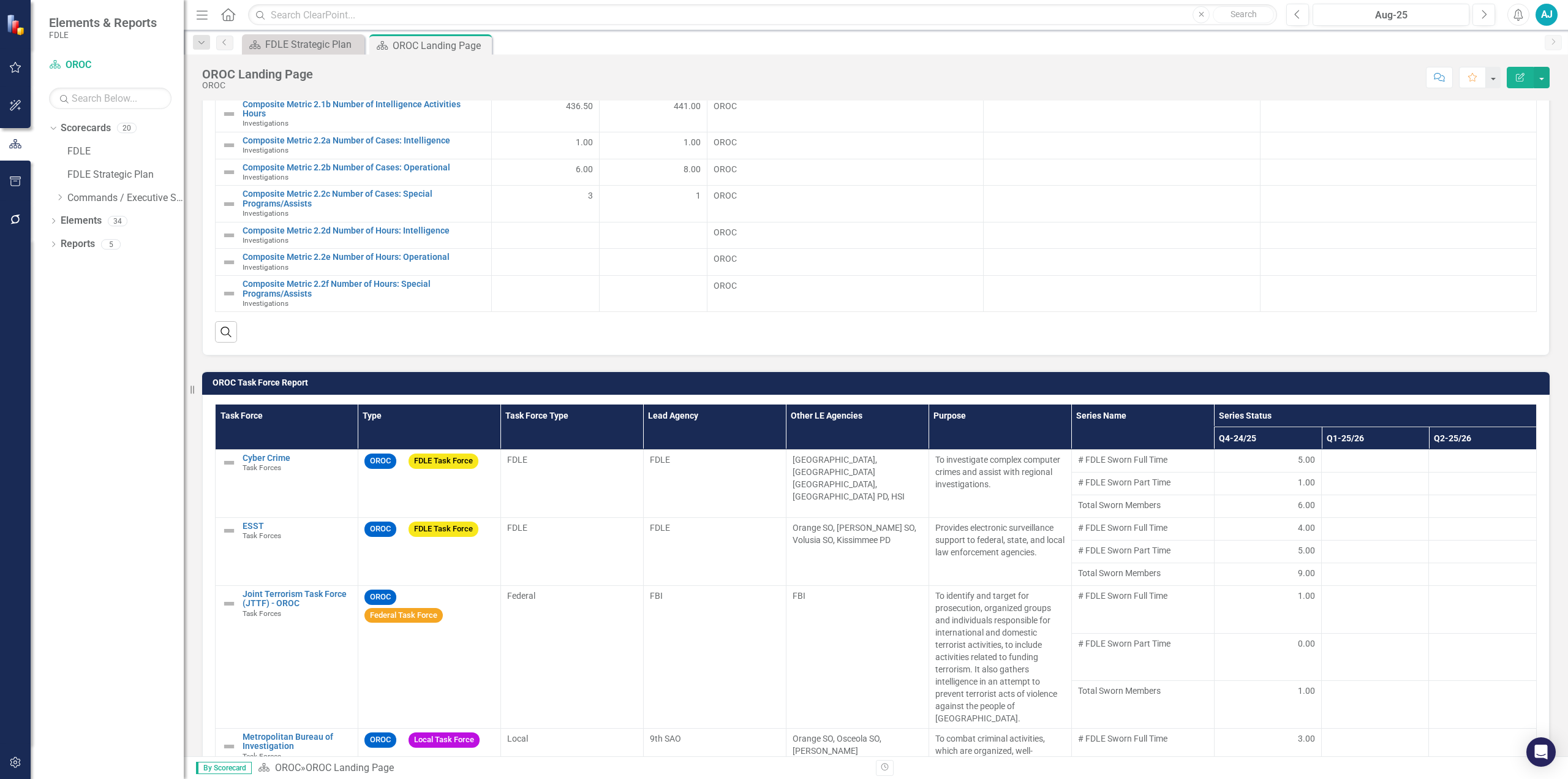
click at [781, 349] on div "OROC Task Force Report Task Force Type Task Force Type Lead Agency Other LE Age…" at bounding box center [876, 694] width 1366 height 677
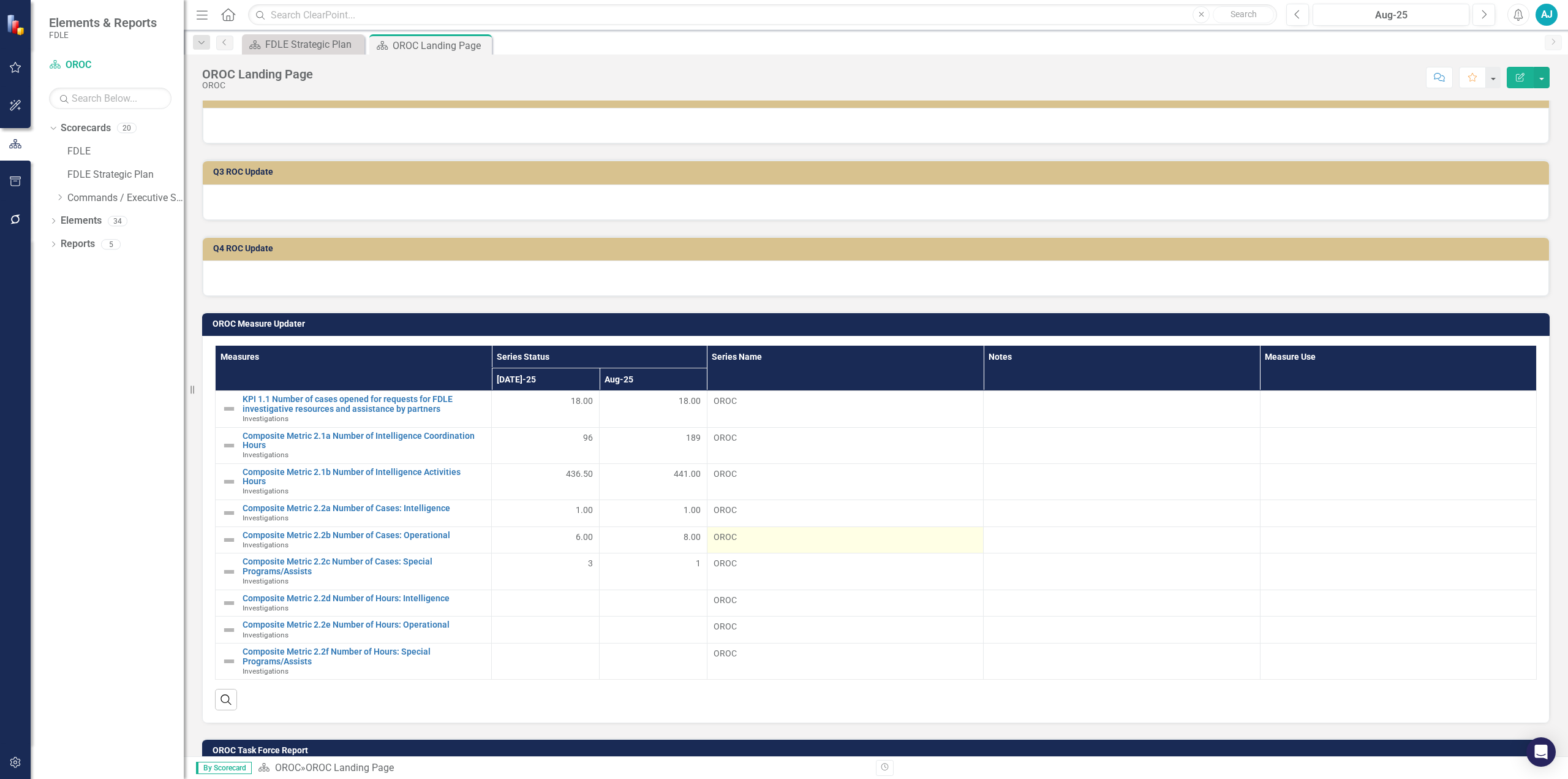
scroll to position [245, 0]
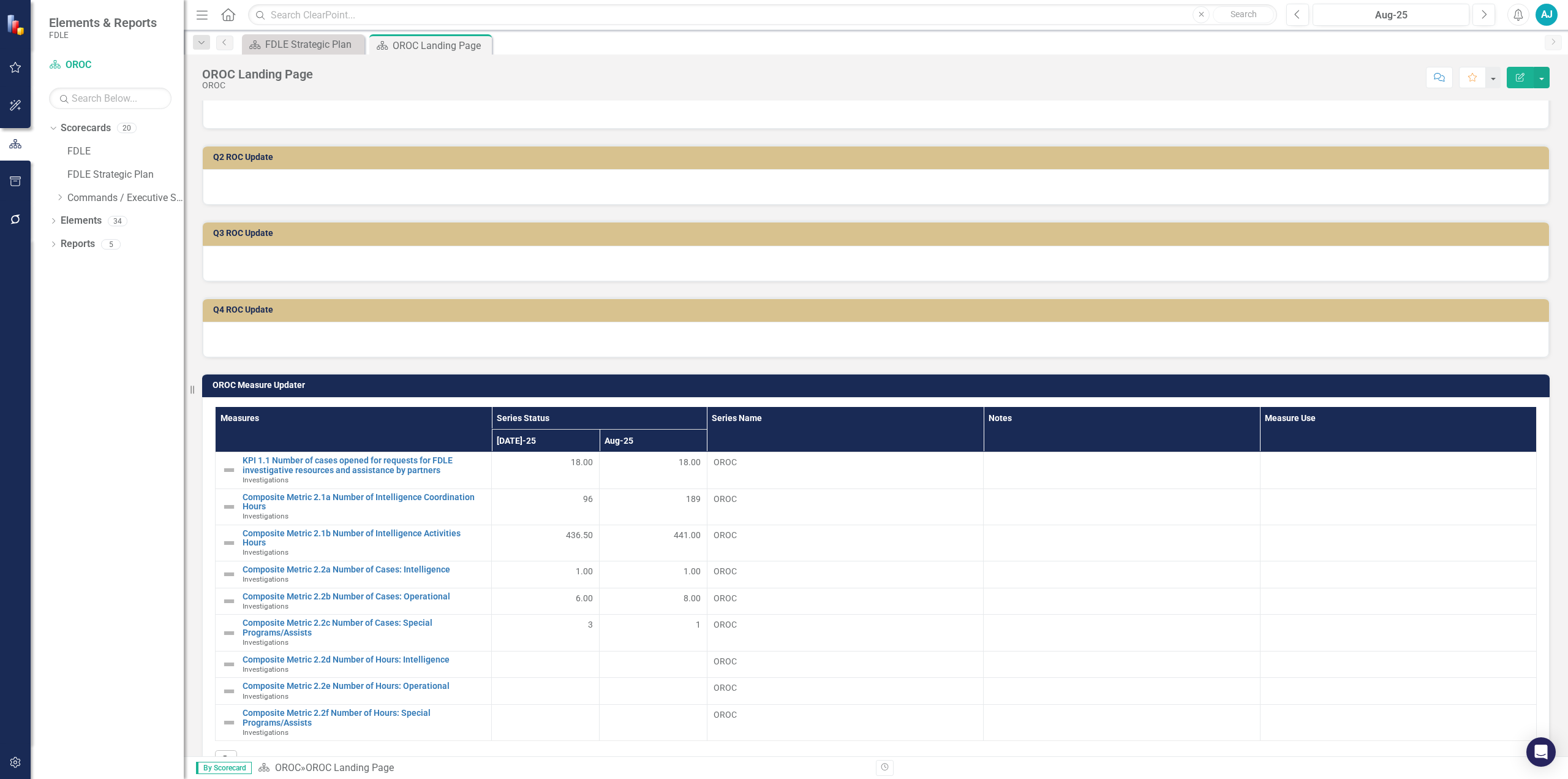
click at [781, 349] on div "Measures Series Status Series Name Notes Measure Use [DATE]-25 Aug-25 KPI 1.1 N…" at bounding box center [876, 590] width 1347 height 386
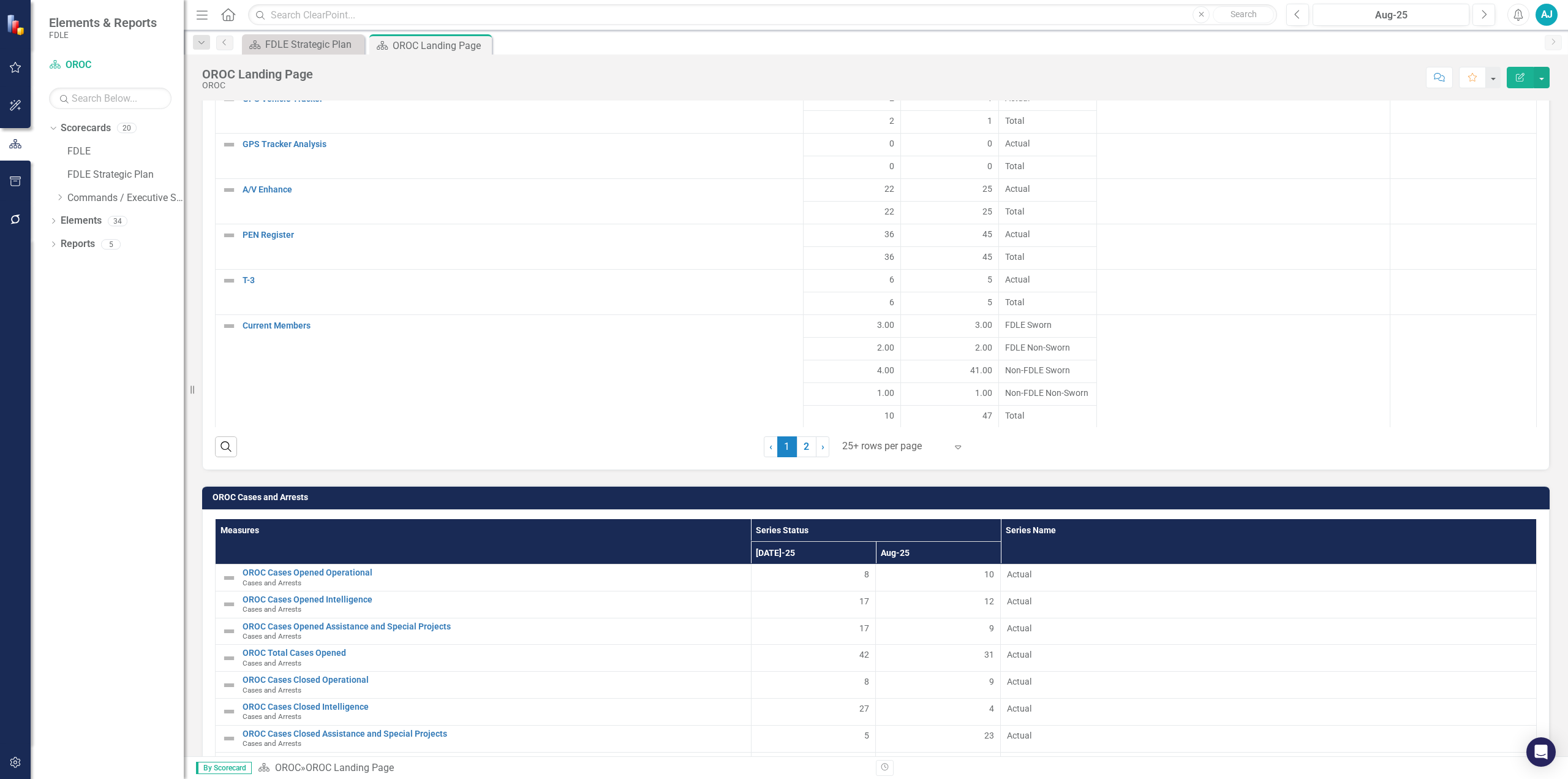
scroll to position [2719, 0]
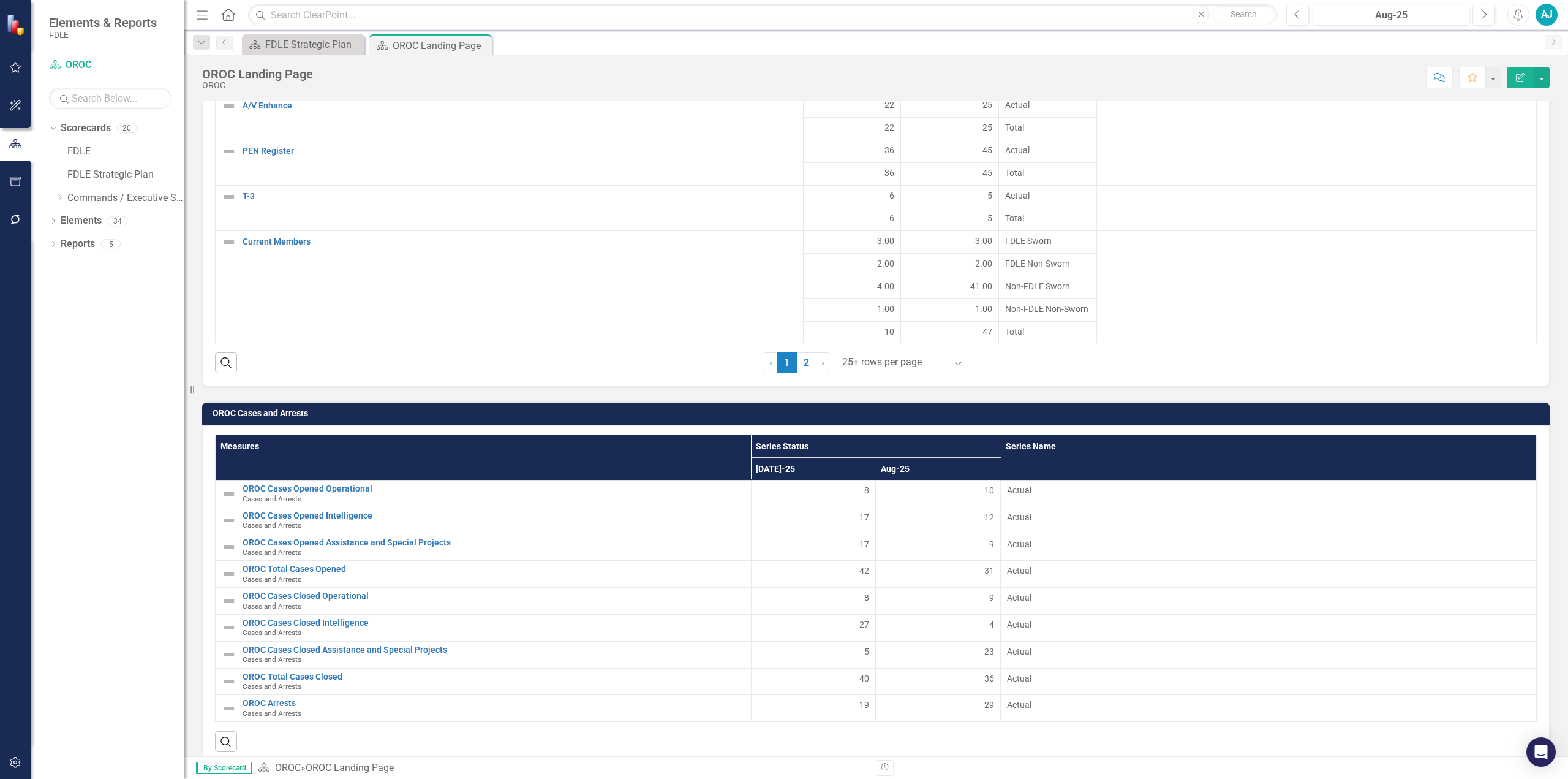
drag, startPoint x: 796, startPoint y: 344, endPoint x: 707, endPoint y: 361, distance: 90.6
click at [781, 349] on link "2" at bounding box center [807, 363] width 19 height 21
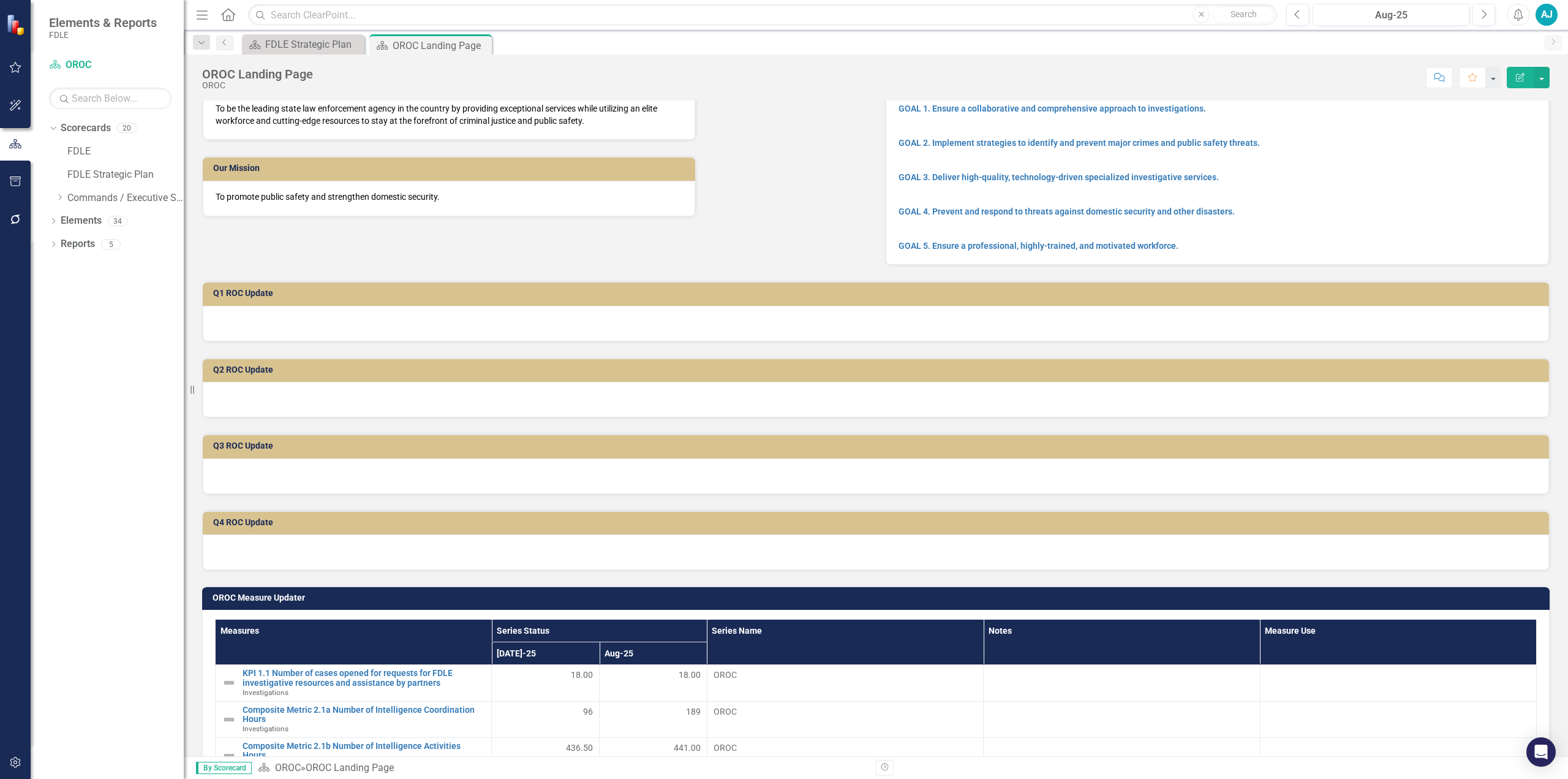
scroll to position [0, 0]
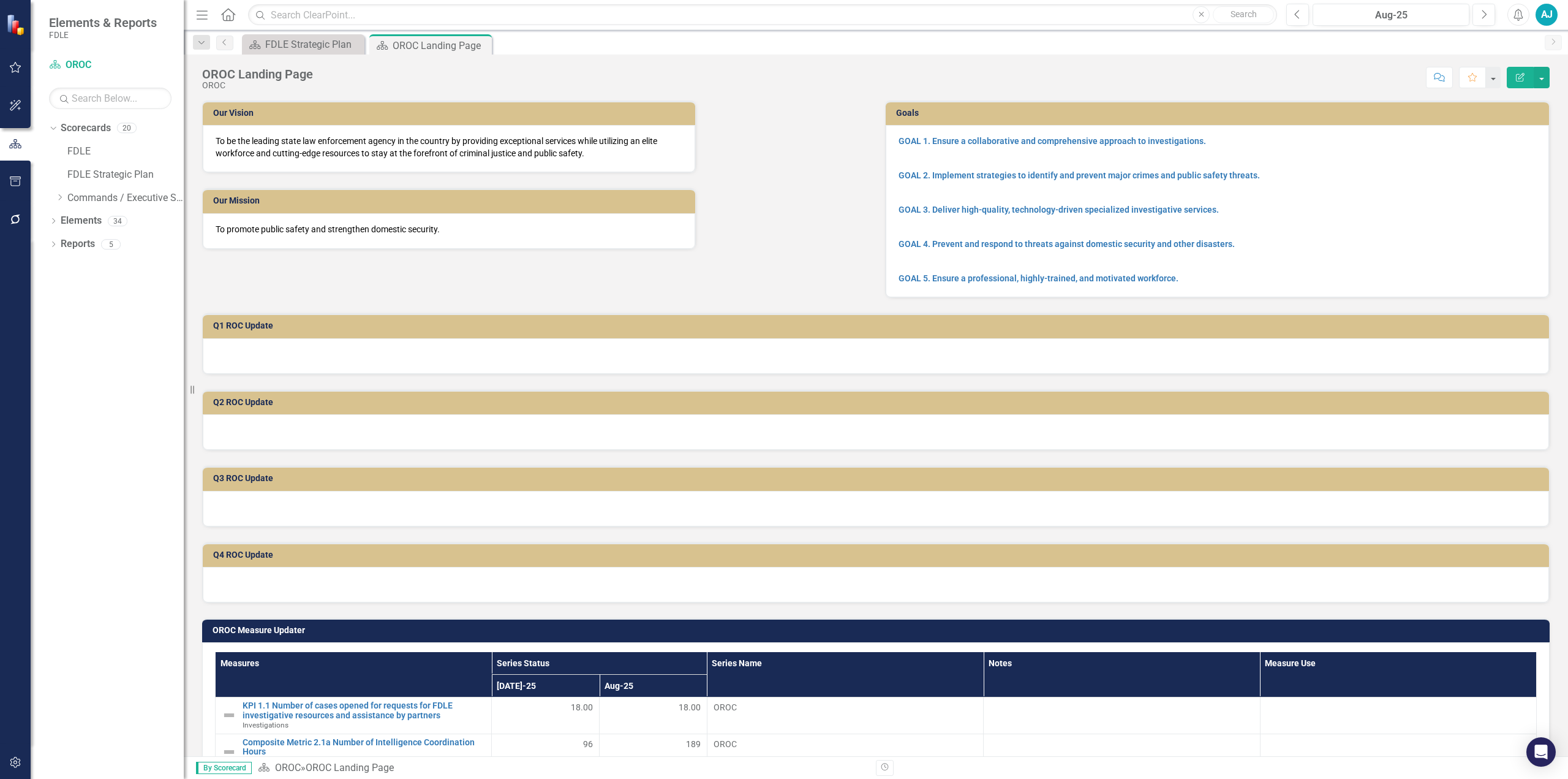
click at [781, 22] on div "AJ" at bounding box center [1546, 14] width 22 height 22
click at [781, 153] on link "Logout Log Out" at bounding box center [1509, 155] width 97 height 23
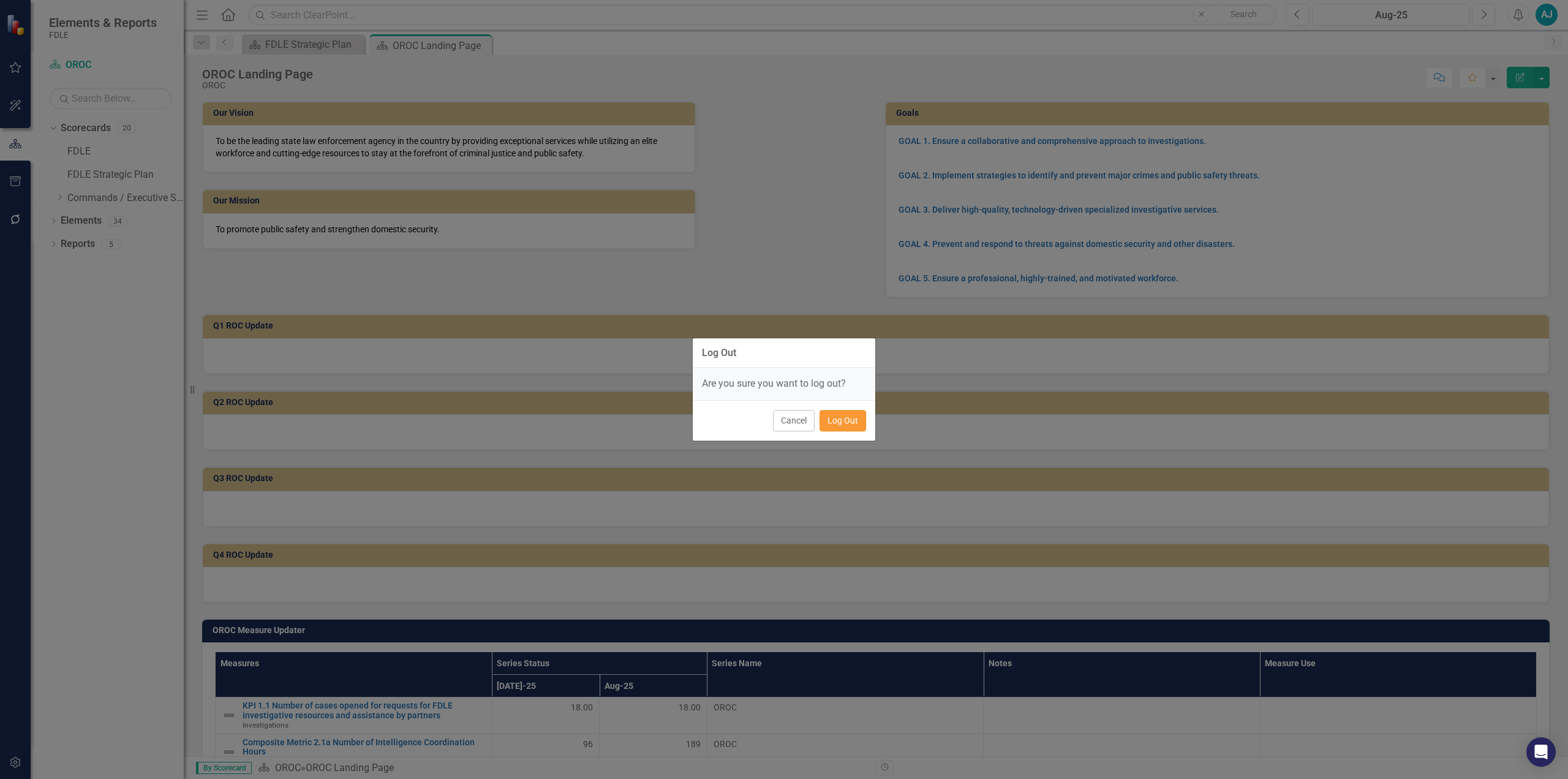
click at [781, 349] on button "Log Out" at bounding box center [842, 421] width 47 height 21
